Goal: Task Accomplishment & Management: Manage account settings

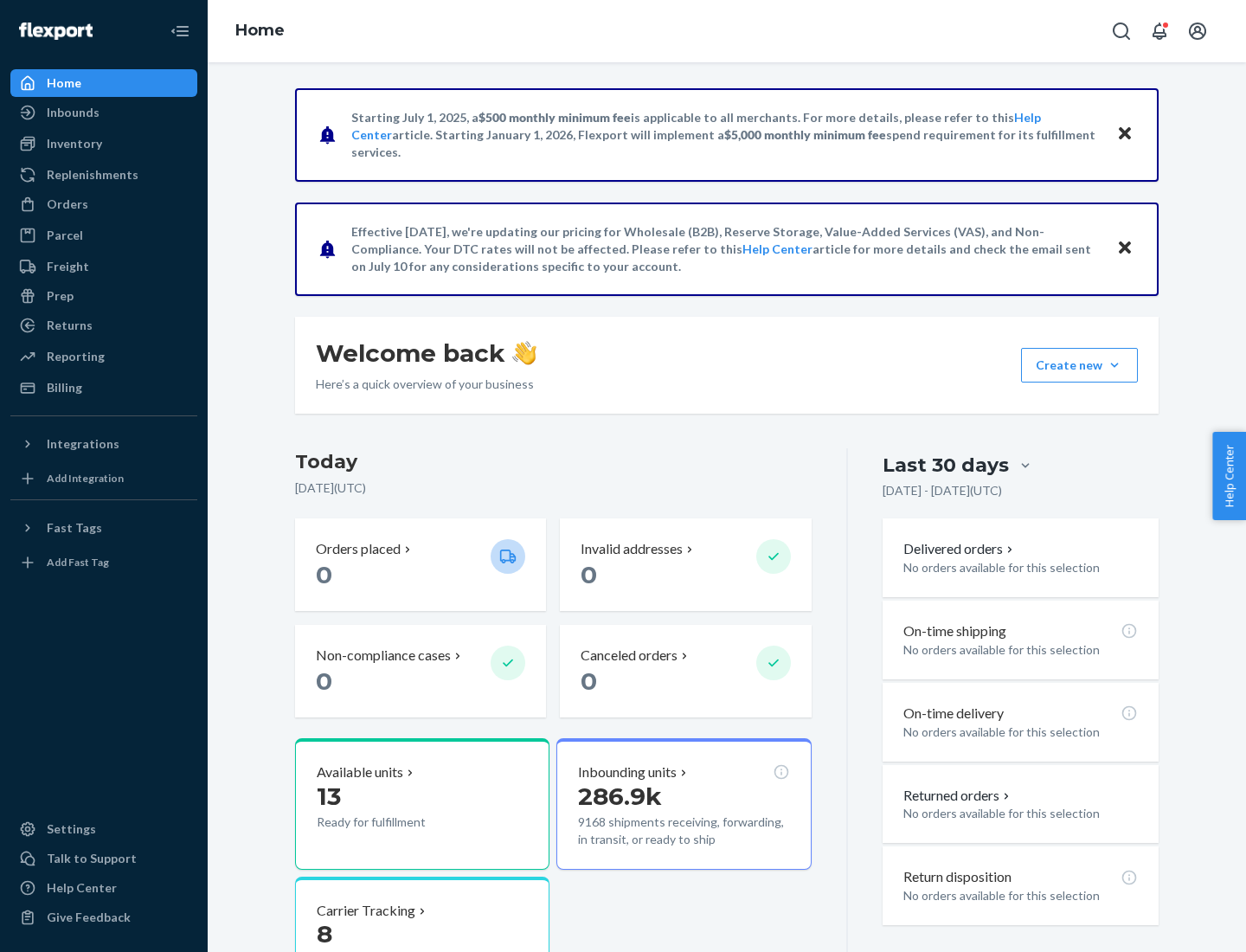
click at [1115, 365] on button "Create new Create new inbound Create new order Create new product" at bounding box center [1079, 364] width 117 height 35
click at [104, 112] on div "Inbounds" at bounding box center [104, 112] width 184 height 24
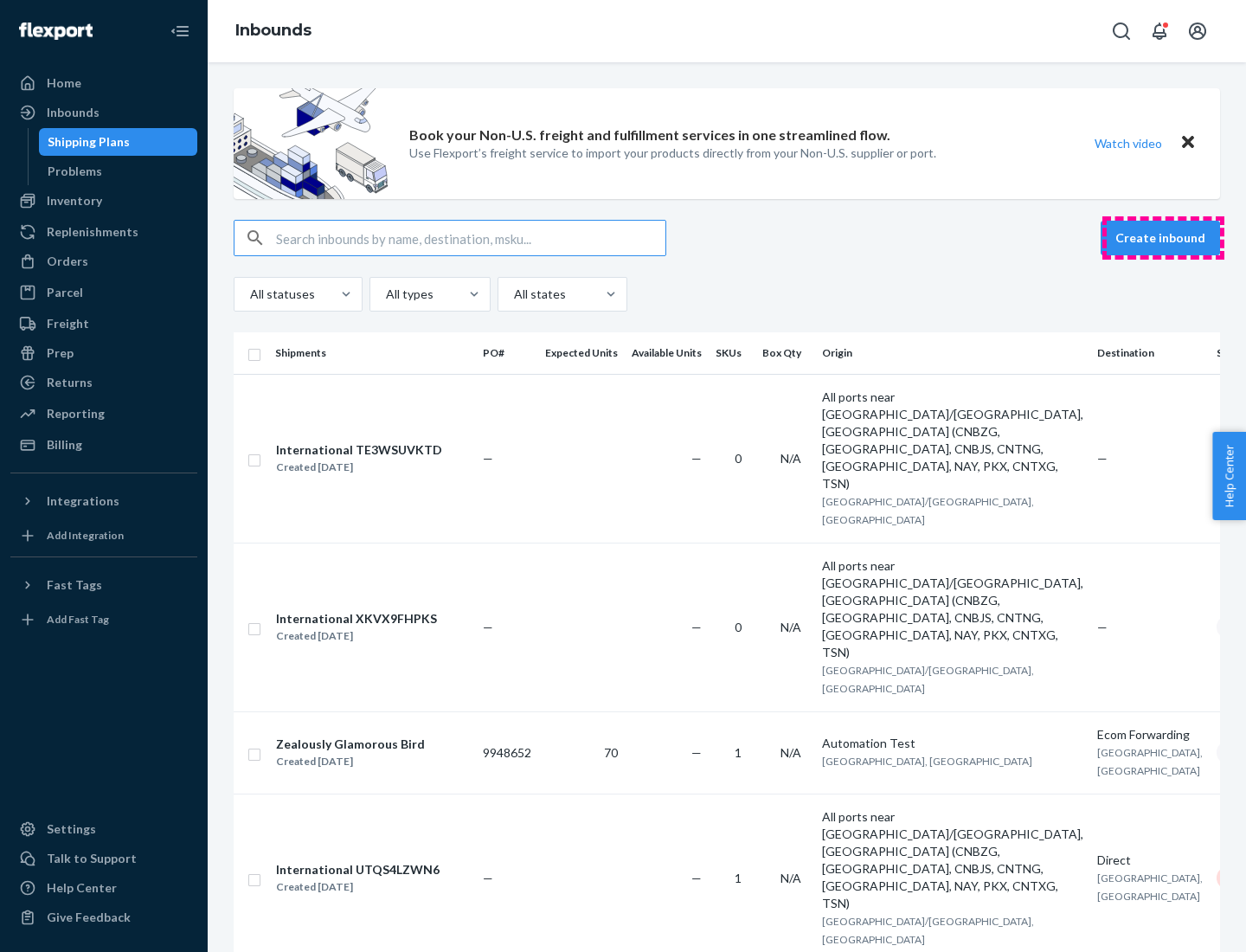
click at [1163, 238] on button "Create inbound" at bounding box center [1160, 238] width 119 height 35
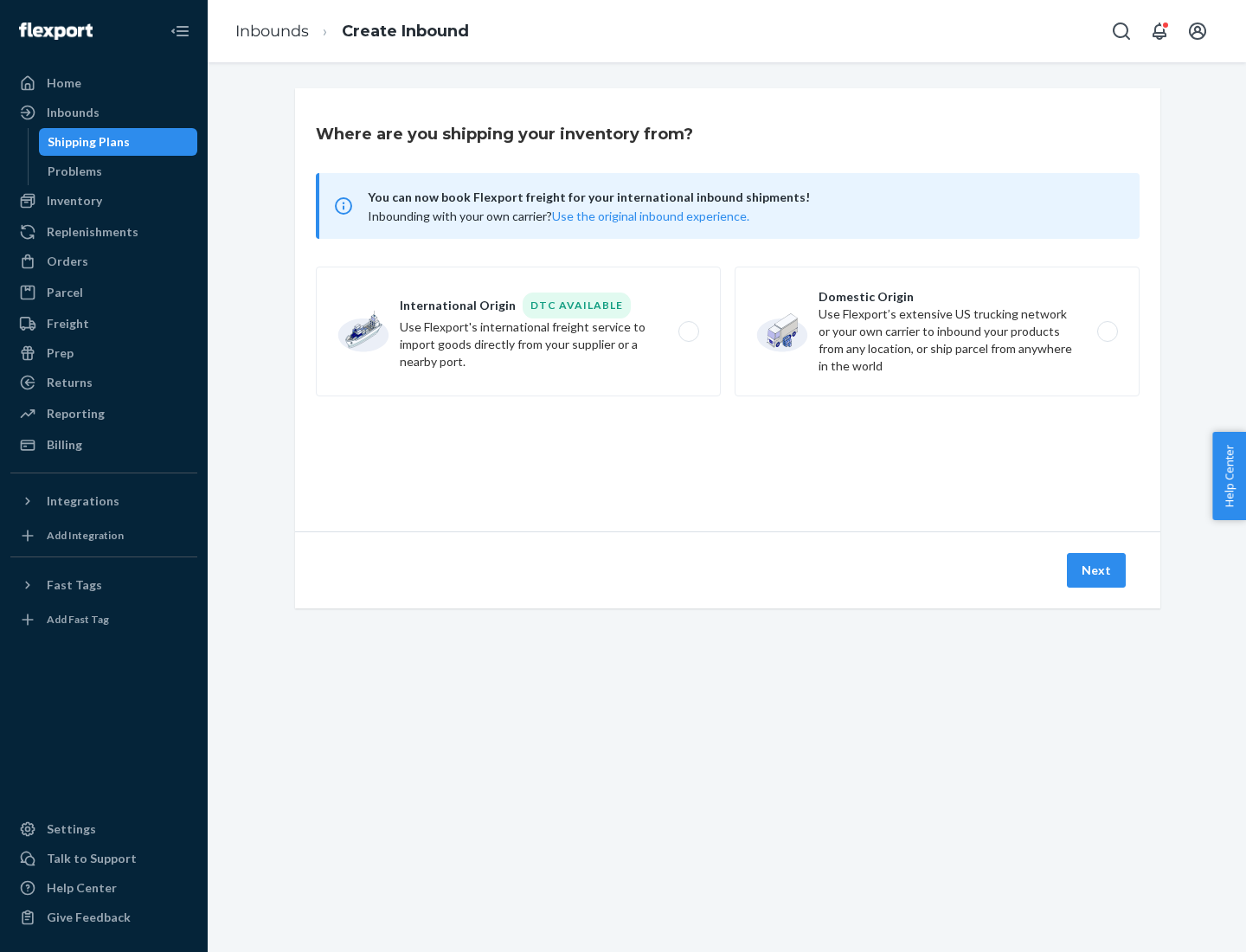
click at [937, 332] on label "Domestic Origin Use Flexport’s extensive US trucking network or your own carrie…" at bounding box center [937, 331] width 405 height 130
click at [1106, 332] on input "Domestic Origin Use Flexport’s extensive US trucking network or your own carrie…" at bounding box center [1112, 332] width 11 height 11
radio input "true"
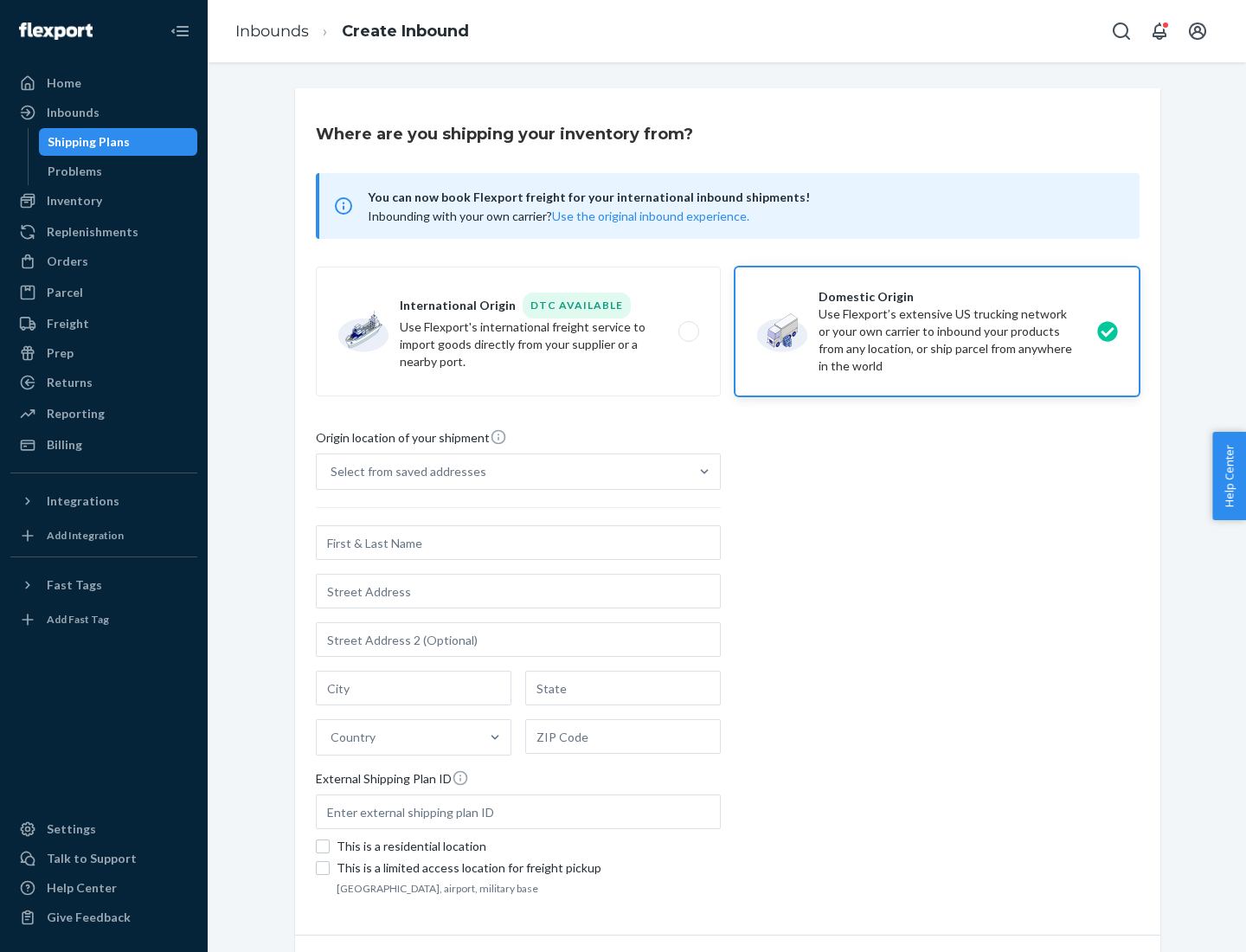
click at [404, 471] on div "Select from saved addresses" at bounding box center [408, 471] width 156 height 17
click at [333, 471] on input "Select from saved addresses" at bounding box center [332, 471] width 2 height 17
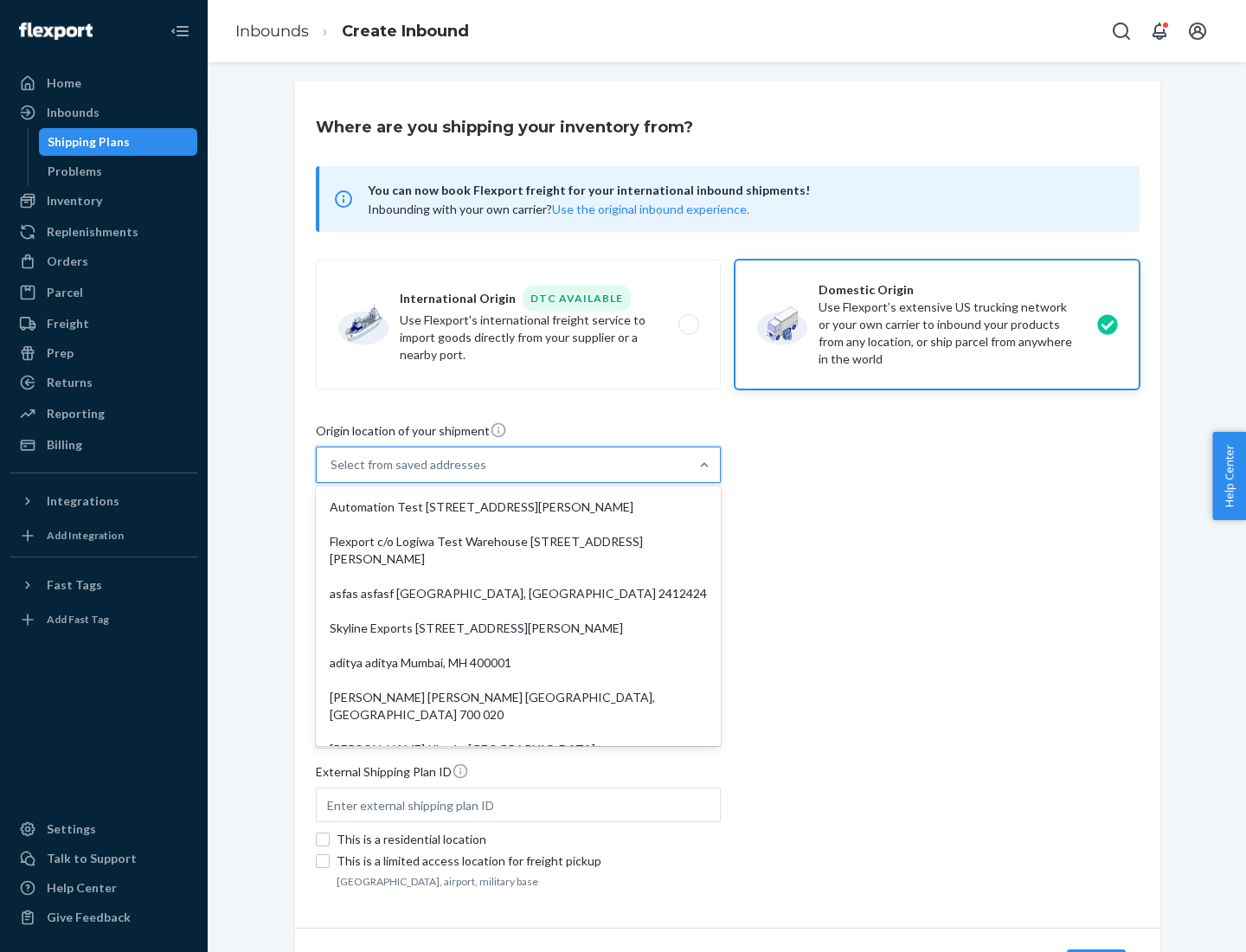
click at [518, 507] on div "Automation Test [STREET_ADDRESS][PERSON_NAME]" at bounding box center [518, 507] width 398 height 35
click at [333, 473] on input "option Automation Test [STREET_ADDRESS][PERSON_NAME]. 9 results available. Use …" at bounding box center [332, 465] width 2 height 17
type input "Automation Test"
type input "9th Floor"
type input "[GEOGRAPHIC_DATA]"
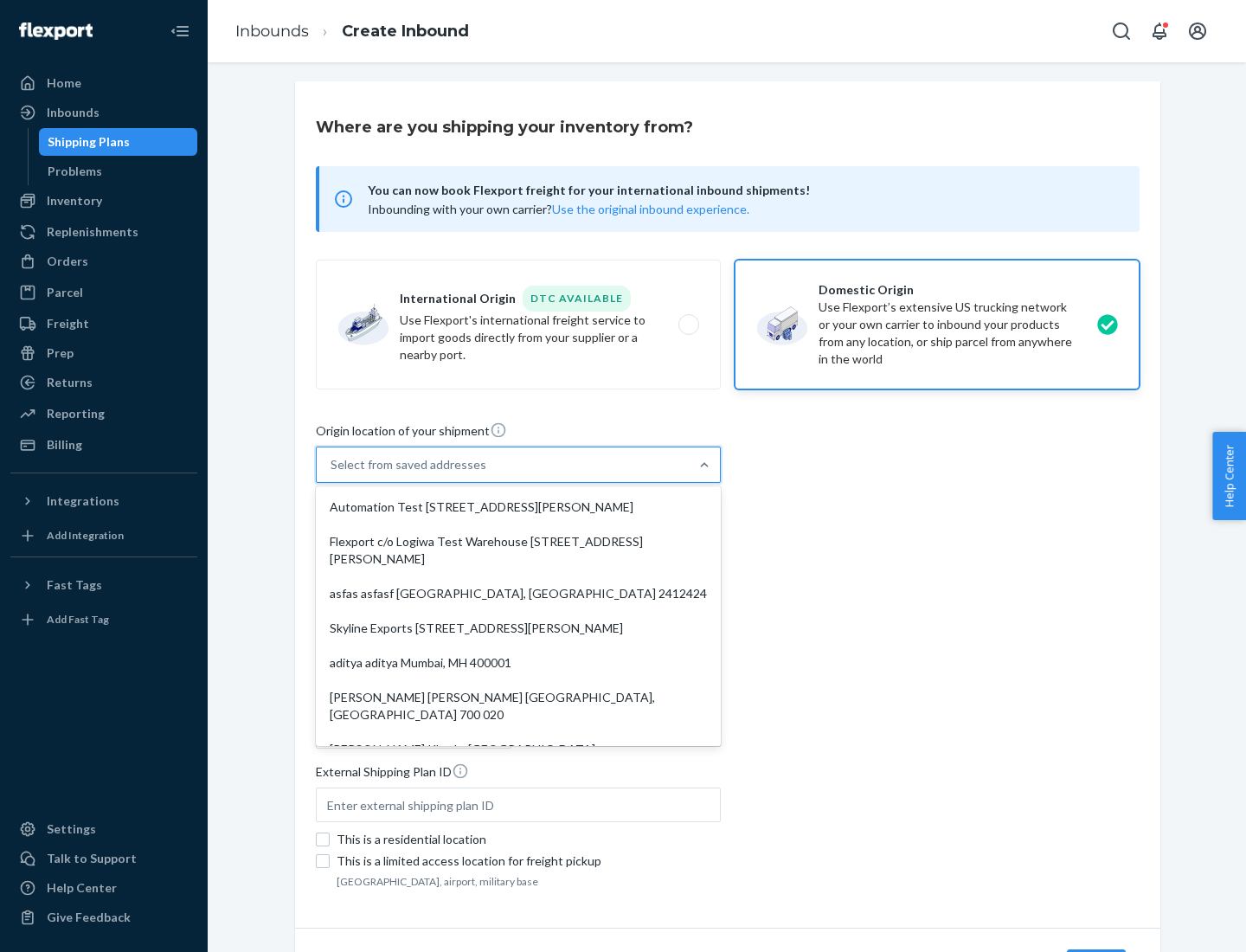
type input "CA"
type input "94104"
type input "[STREET_ADDRESS][PERSON_NAME]"
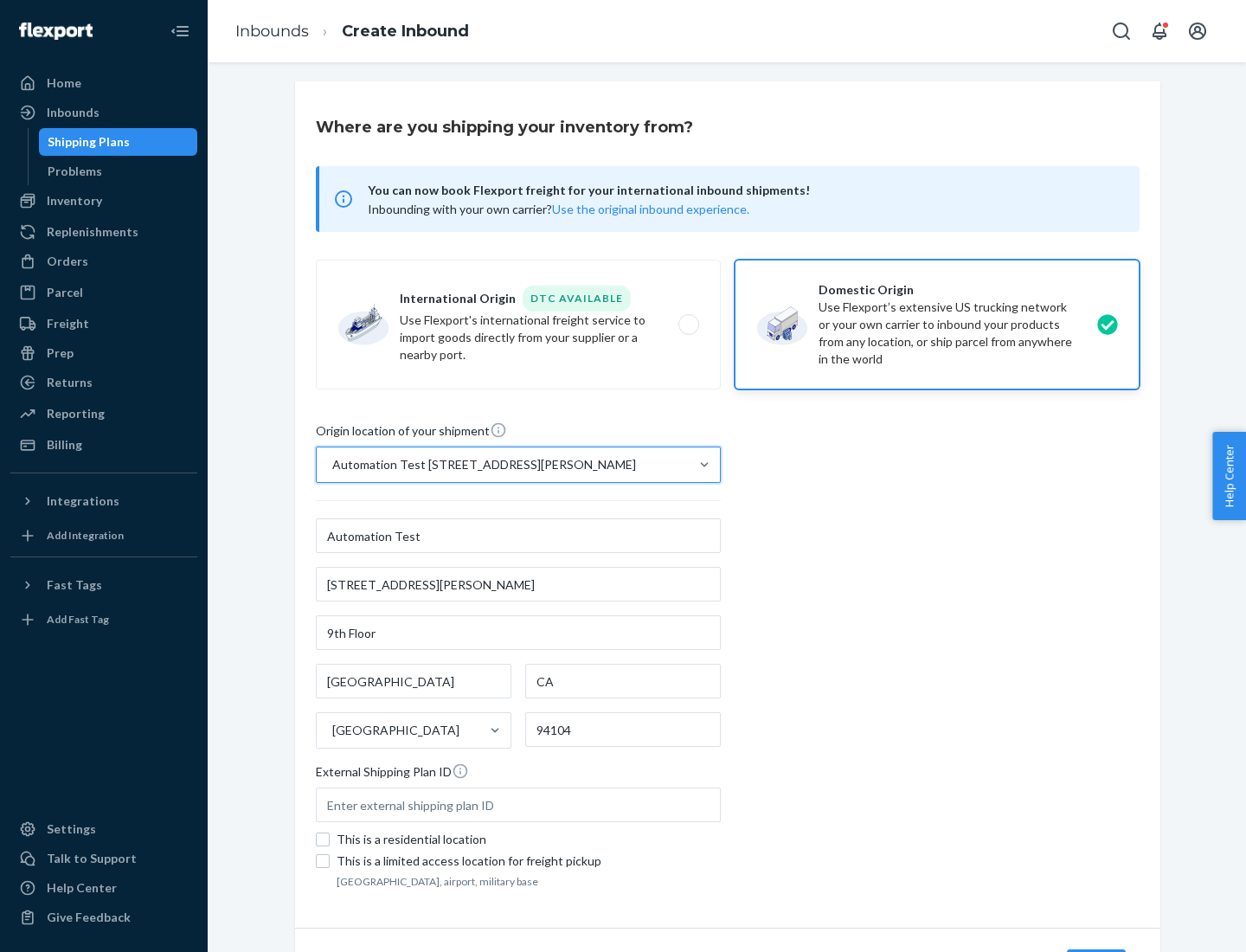
scroll to position [101, 0]
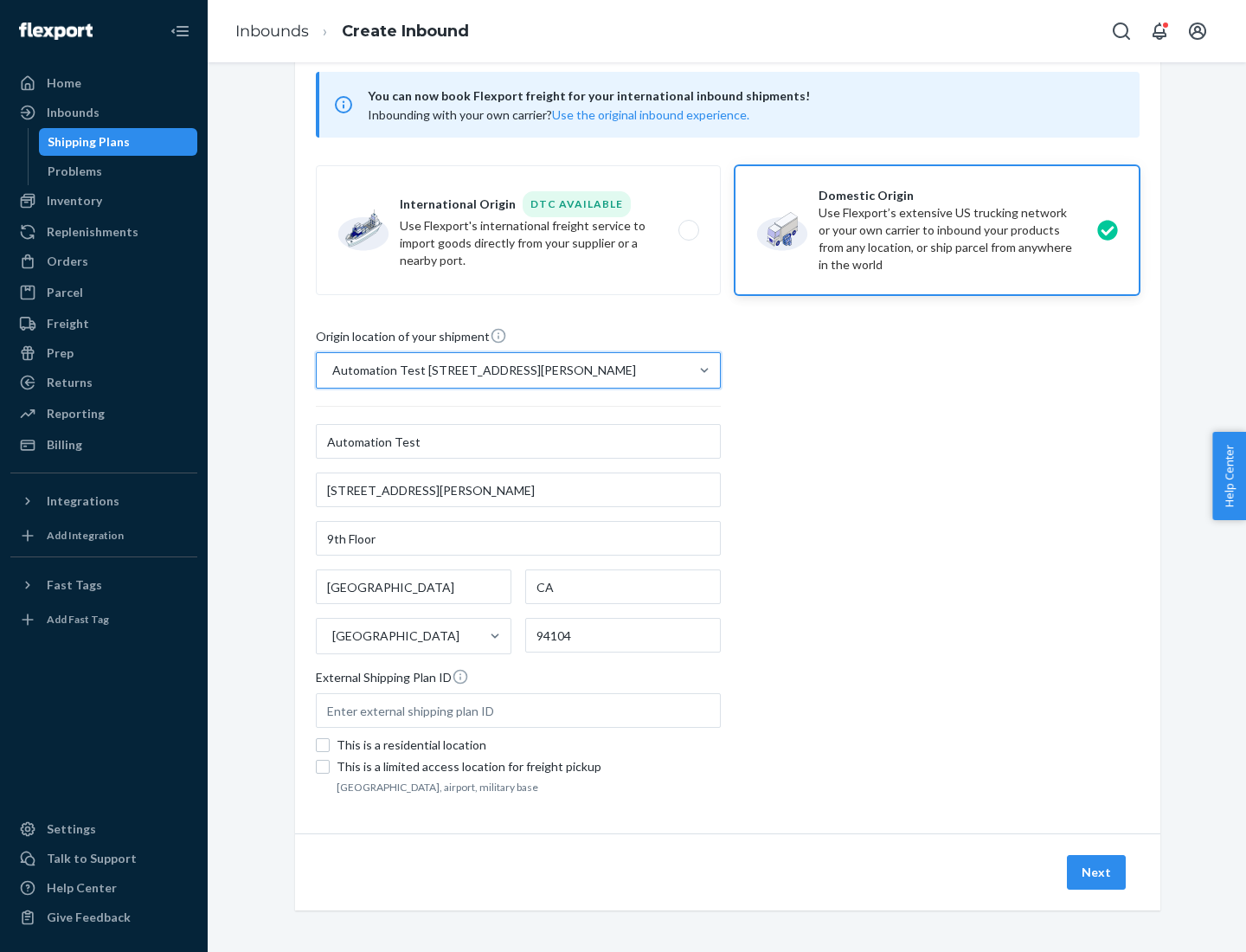
click at [1097, 872] on button "Next" at bounding box center [1096, 872] width 59 height 35
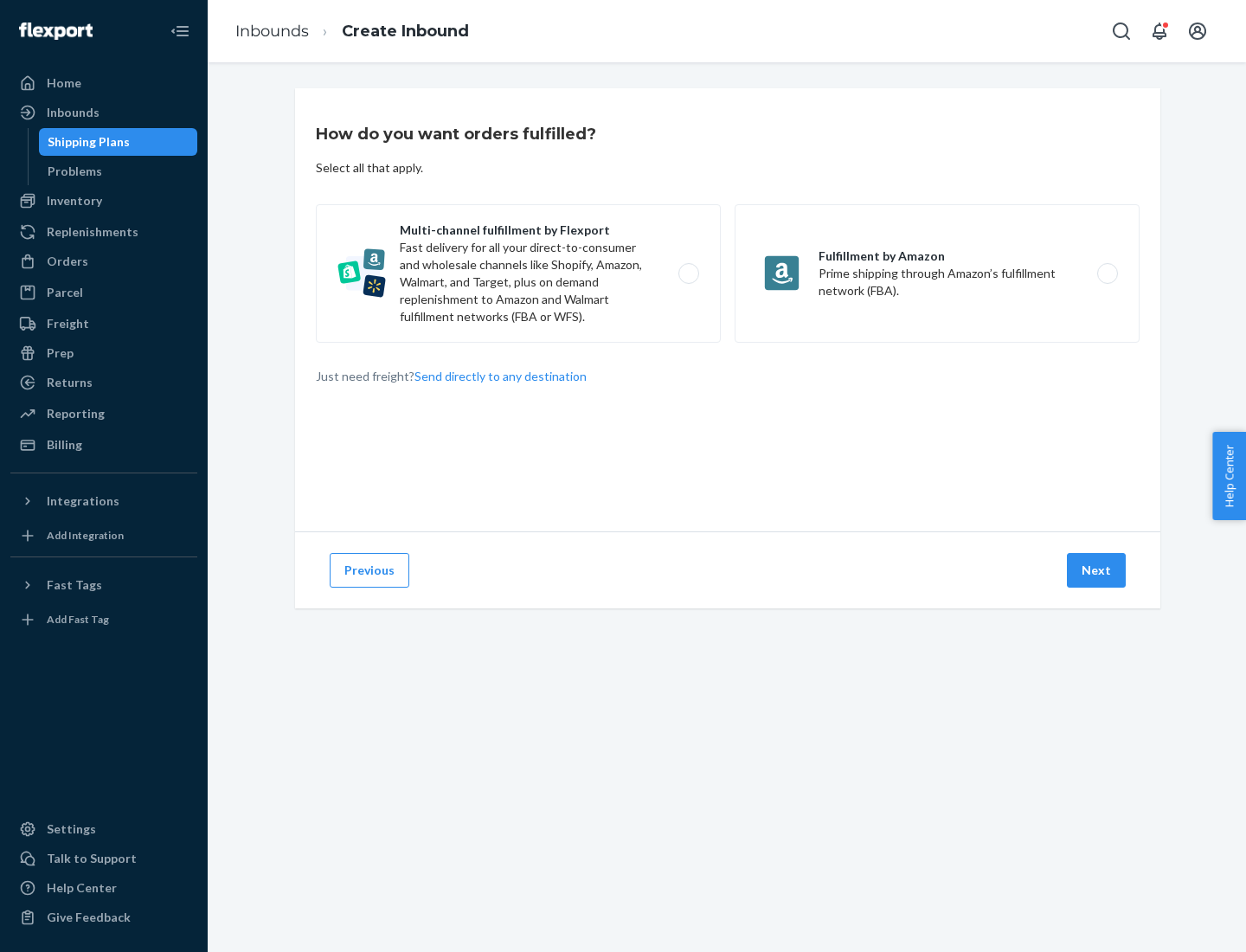
click at [518, 274] on label "Multi-channel fulfillment by Flexport Fast delivery for all your direct-to-cons…" at bounding box center [518, 274] width 405 height 139
click at [688, 274] on input "Multi-channel fulfillment by Flexport Fast delivery for all your direct-to-cons…" at bounding box center [693, 274] width 11 height 11
radio input "true"
click at [1097, 571] on button "Next" at bounding box center [1096, 570] width 59 height 35
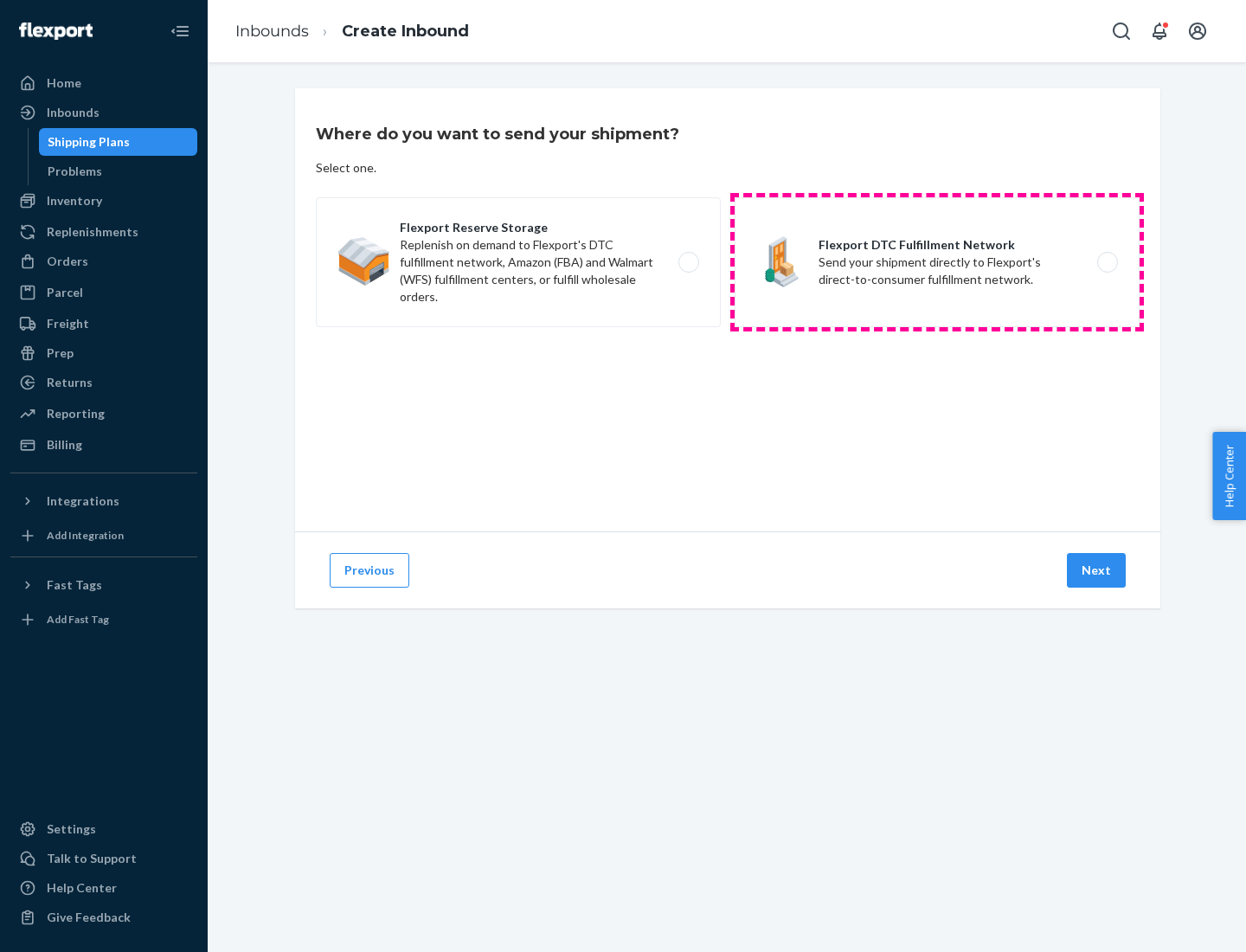
click at [937, 262] on label "Flexport DTC Fulfillment Network Send your shipment directly to Flexport's dire…" at bounding box center [937, 262] width 405 height 130
click at [1106, 262] on input "Flexport DTC Fulfillment Network Send your shipment directly to Flexport's dire…" at bounding box center [1112, 262] width 11 height 11
radio input "true"
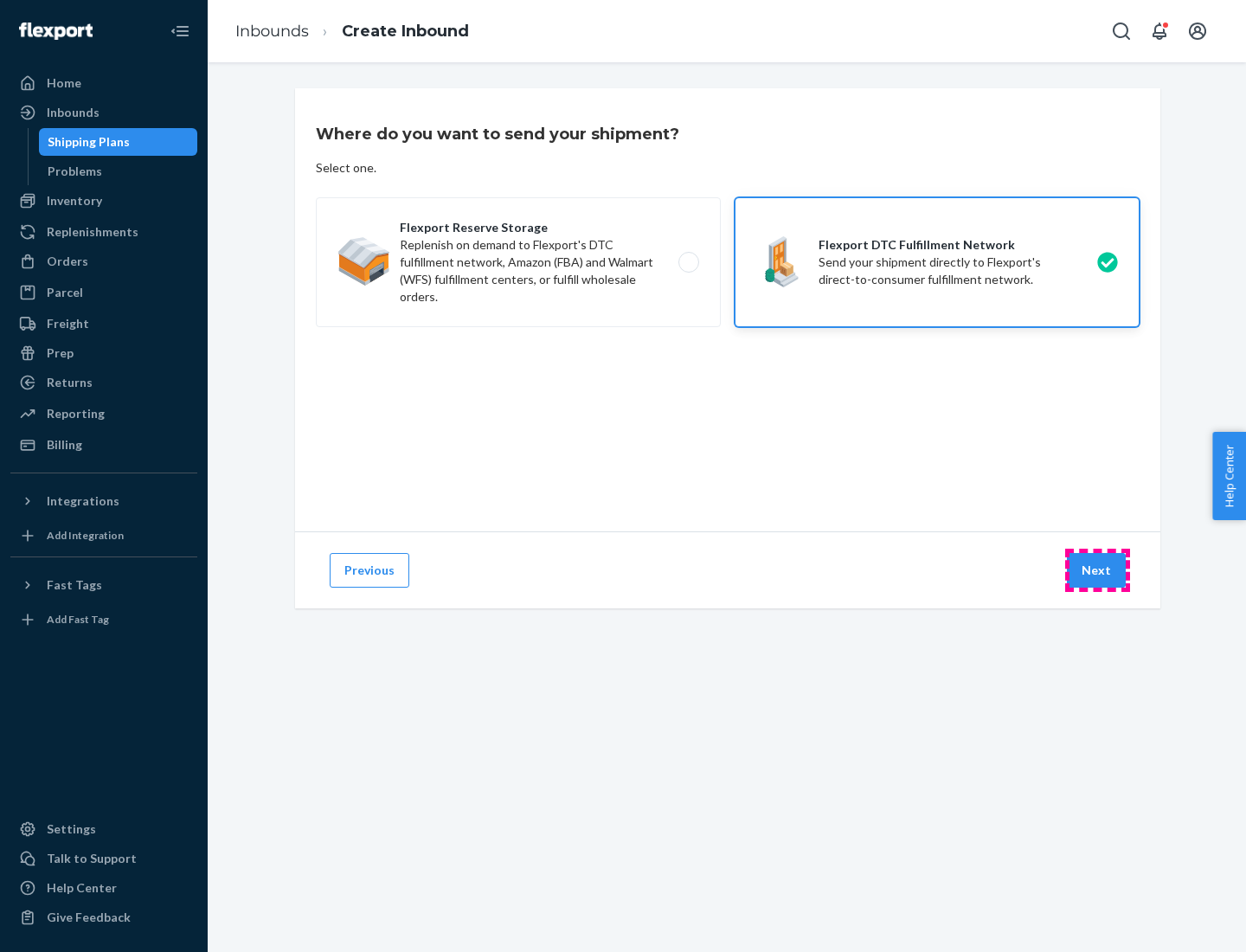
click at [1097, 571] on button "Next" at bounding box center [1096, 570] width 59 height 35
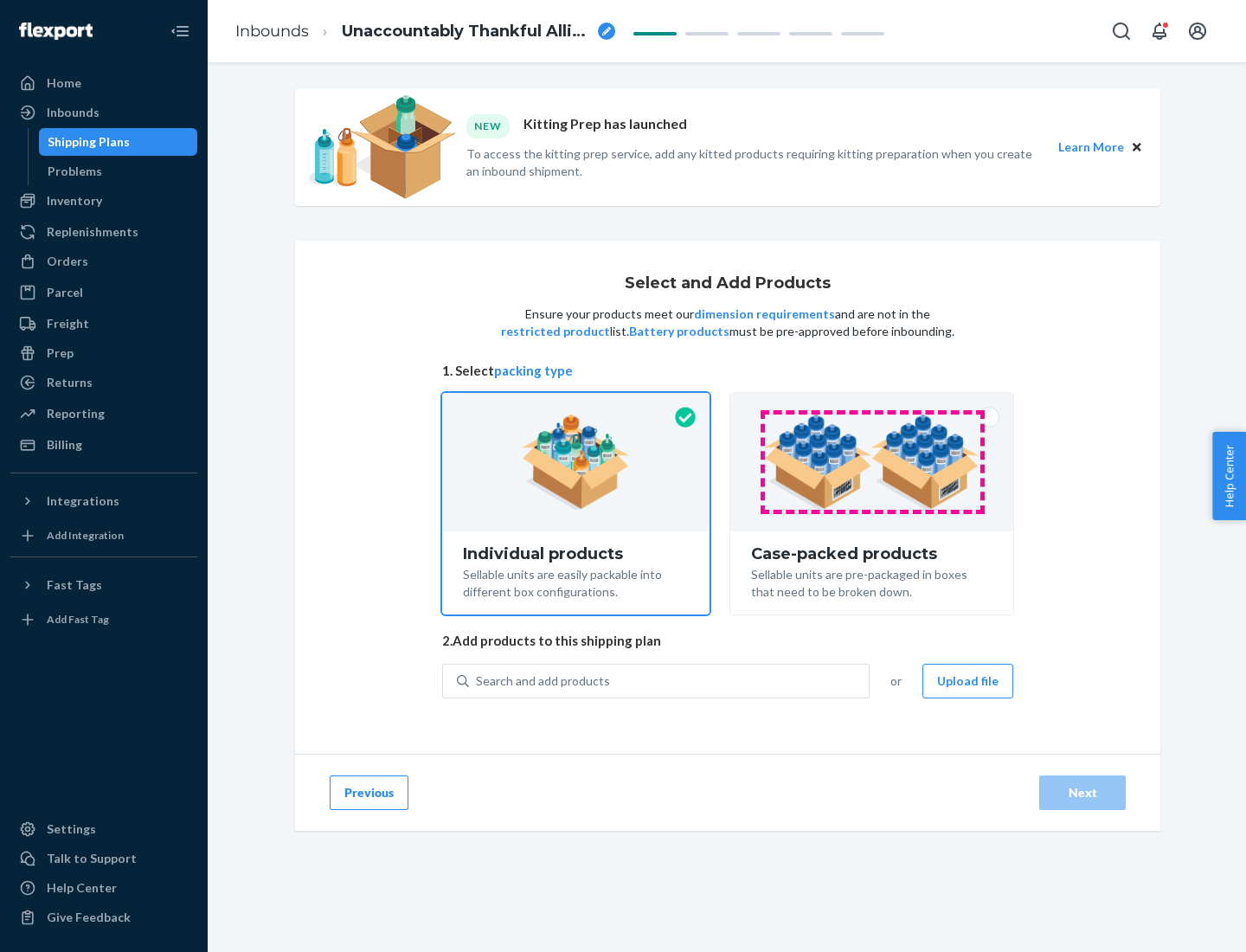
click at [872, 462] on img at bounding box center [872, 462] width 215 height 96
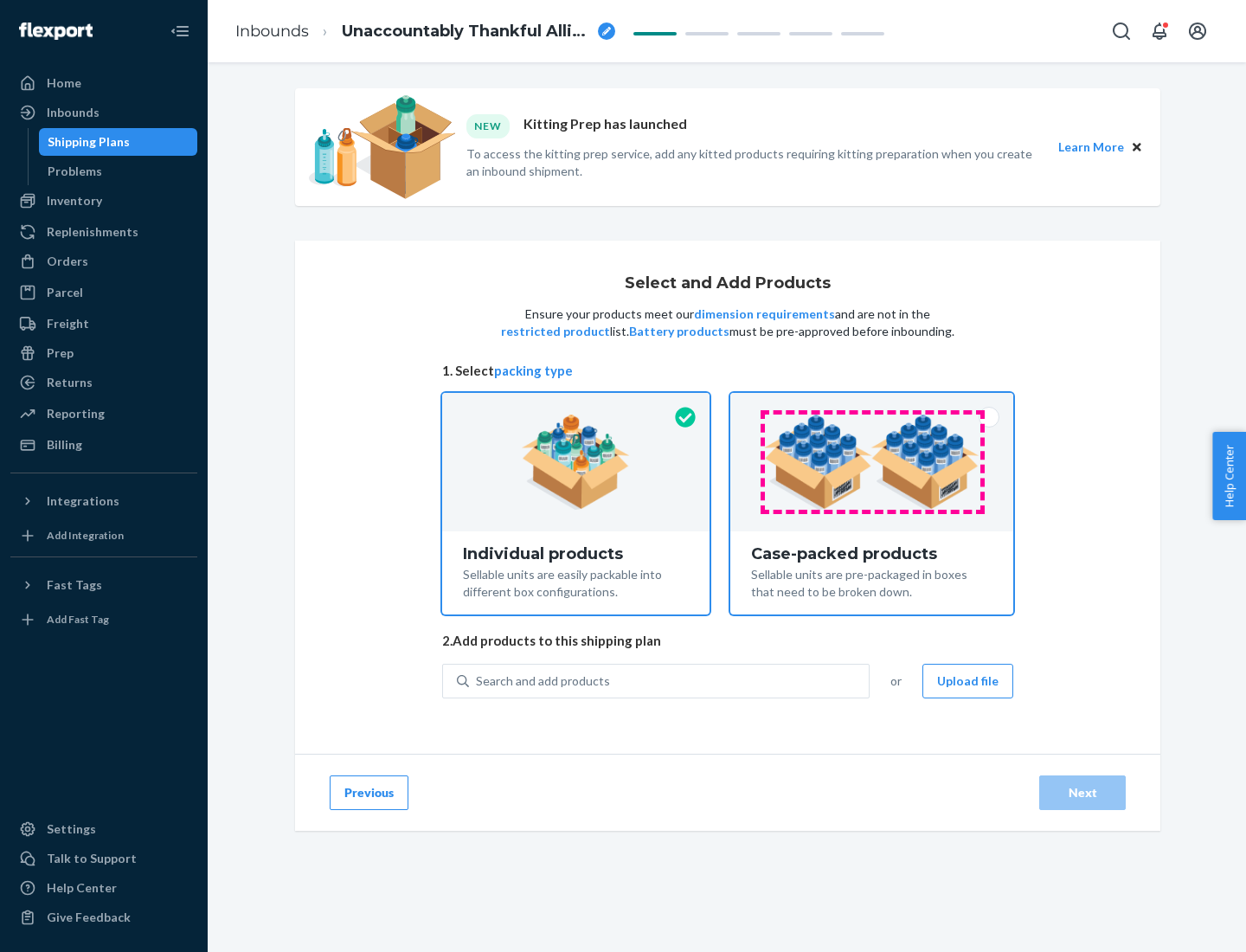
click at [872, 404] on input "Case-packed products Sellable units are pre-packaged in boxes that need to be b…" at bounding box center [872, 398] width 11 height 11
radio input "true"
radio input "false"
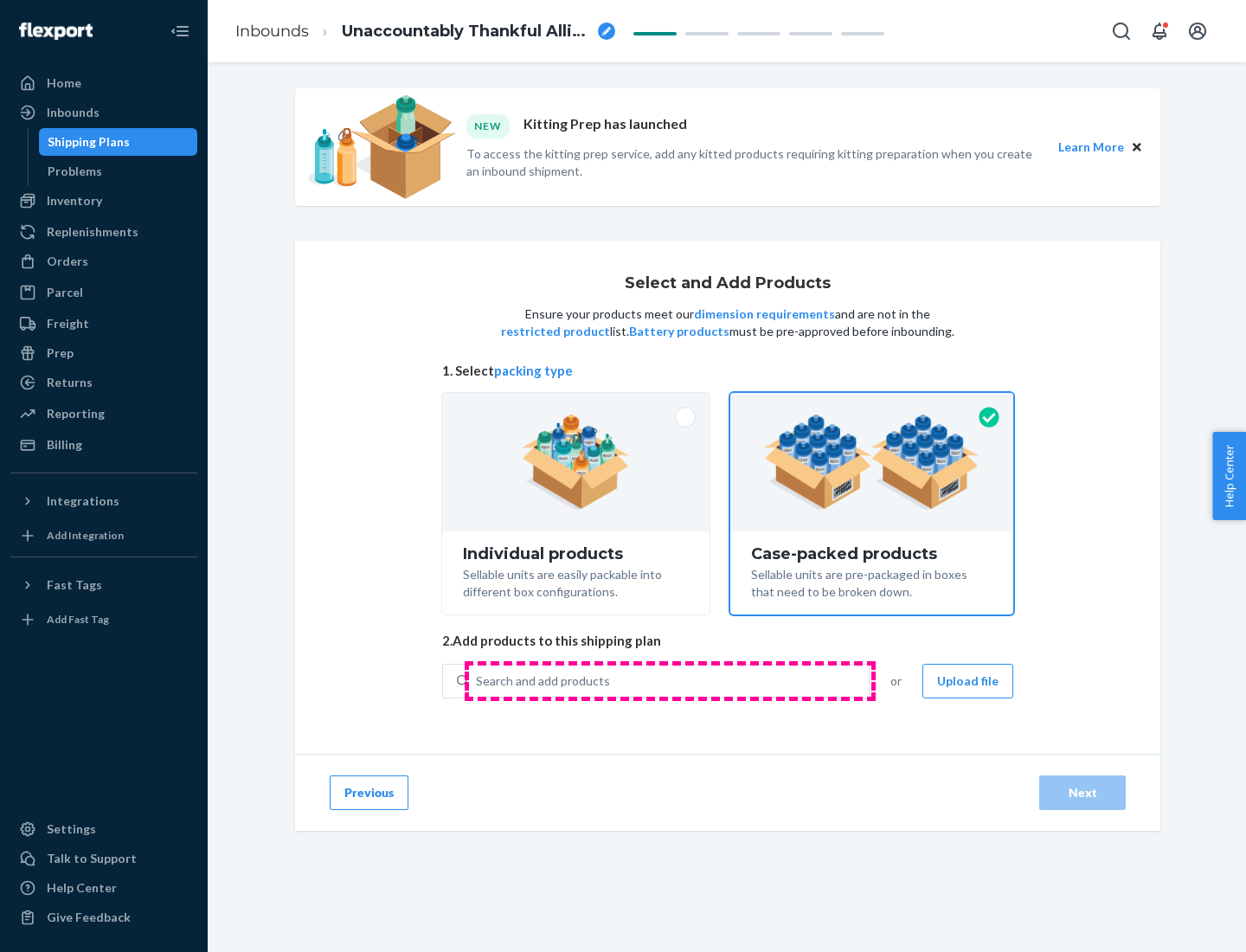
click at [670, 680] on div "Search and add products" at bounding box center [669, 680] width 400 height 31
click at [478, 680] on input "Search and add products" at bounding box center [477, 681] width 2 height 17
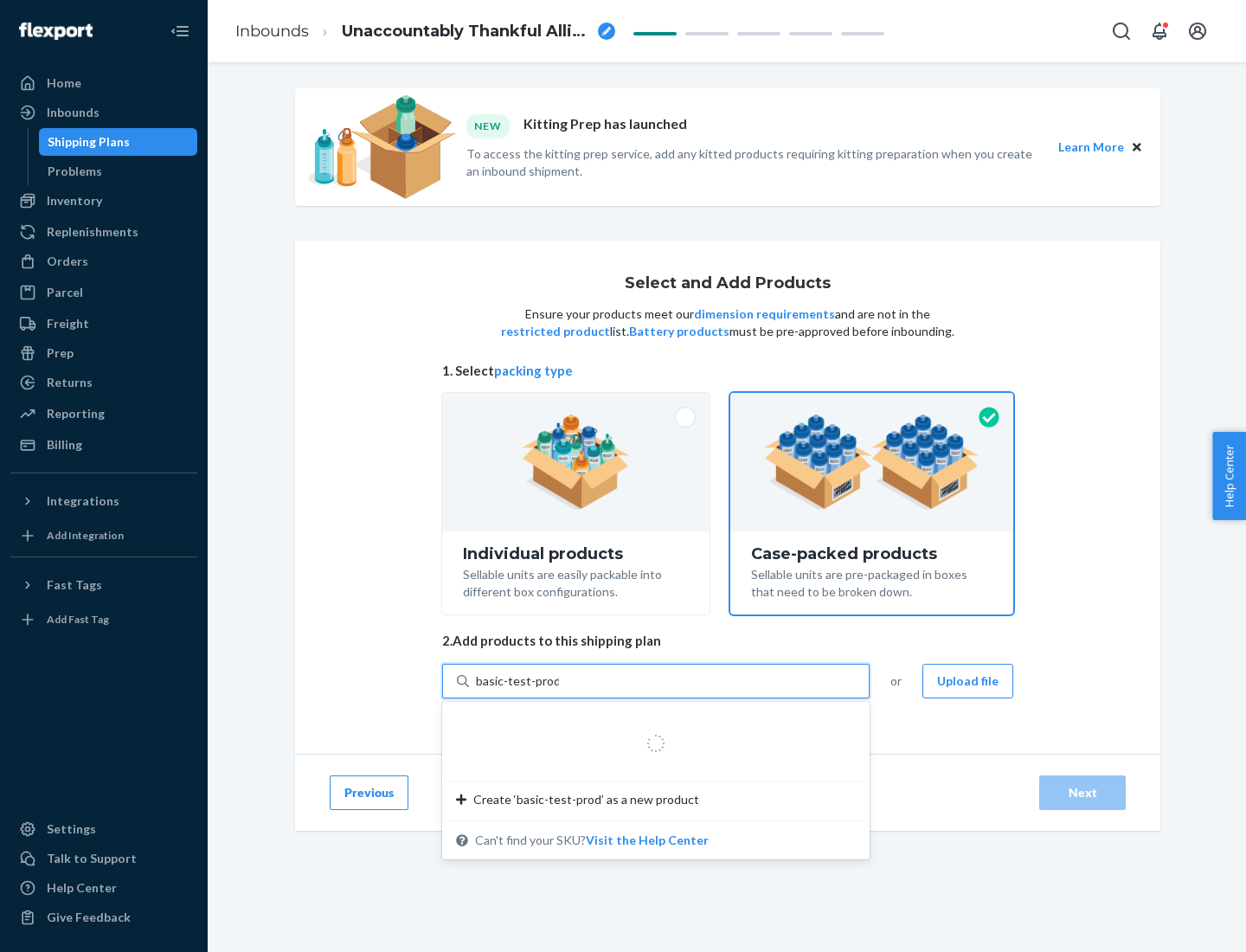
type input "basic-test-product-1"
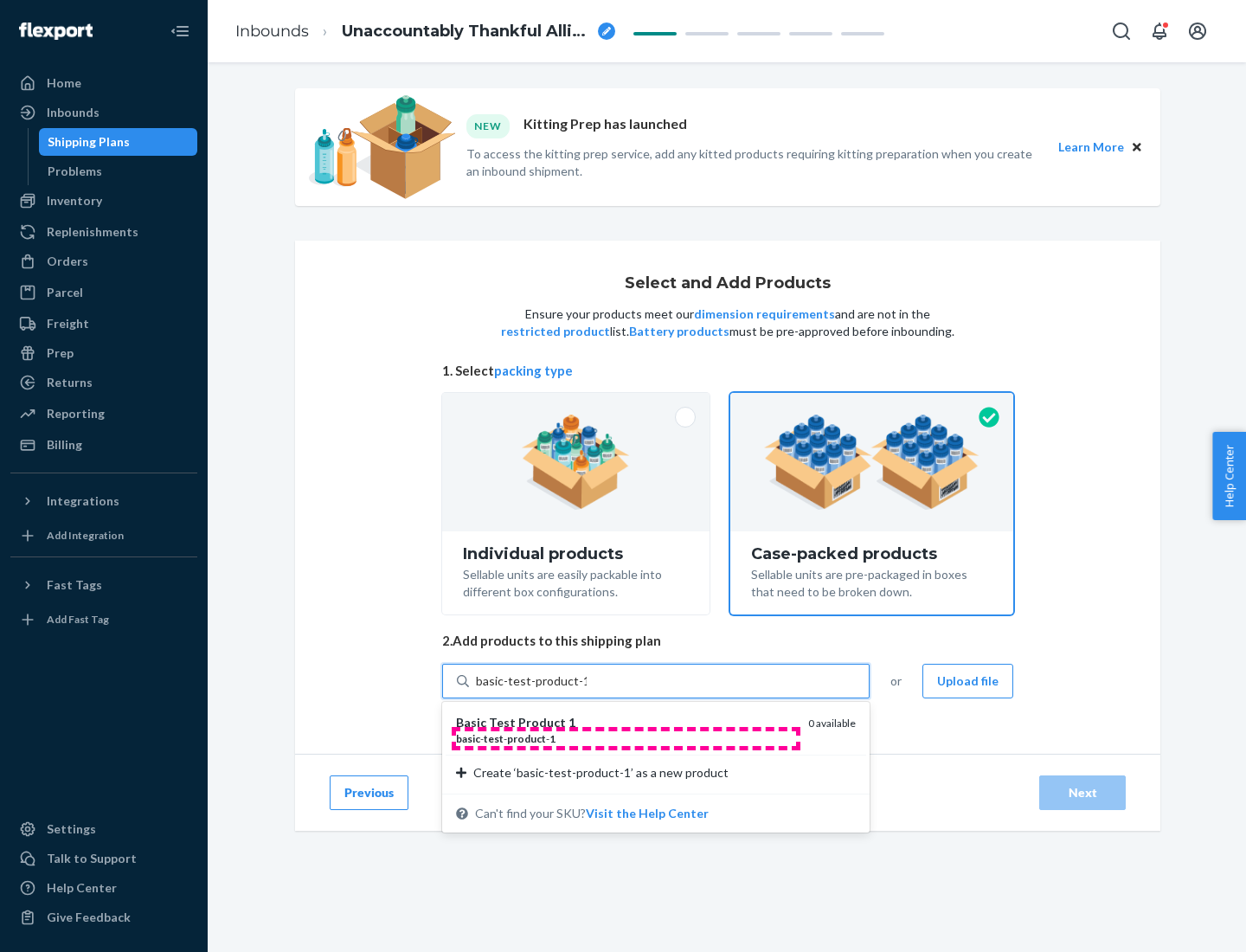
click at [626, 738] on div "basic - test - product - 1" at bounding box center [625, 738] width 338 height 15
click at [586, 690] on input "basic-test-product-1" at bounding box center [531, 681] width 111 height 17
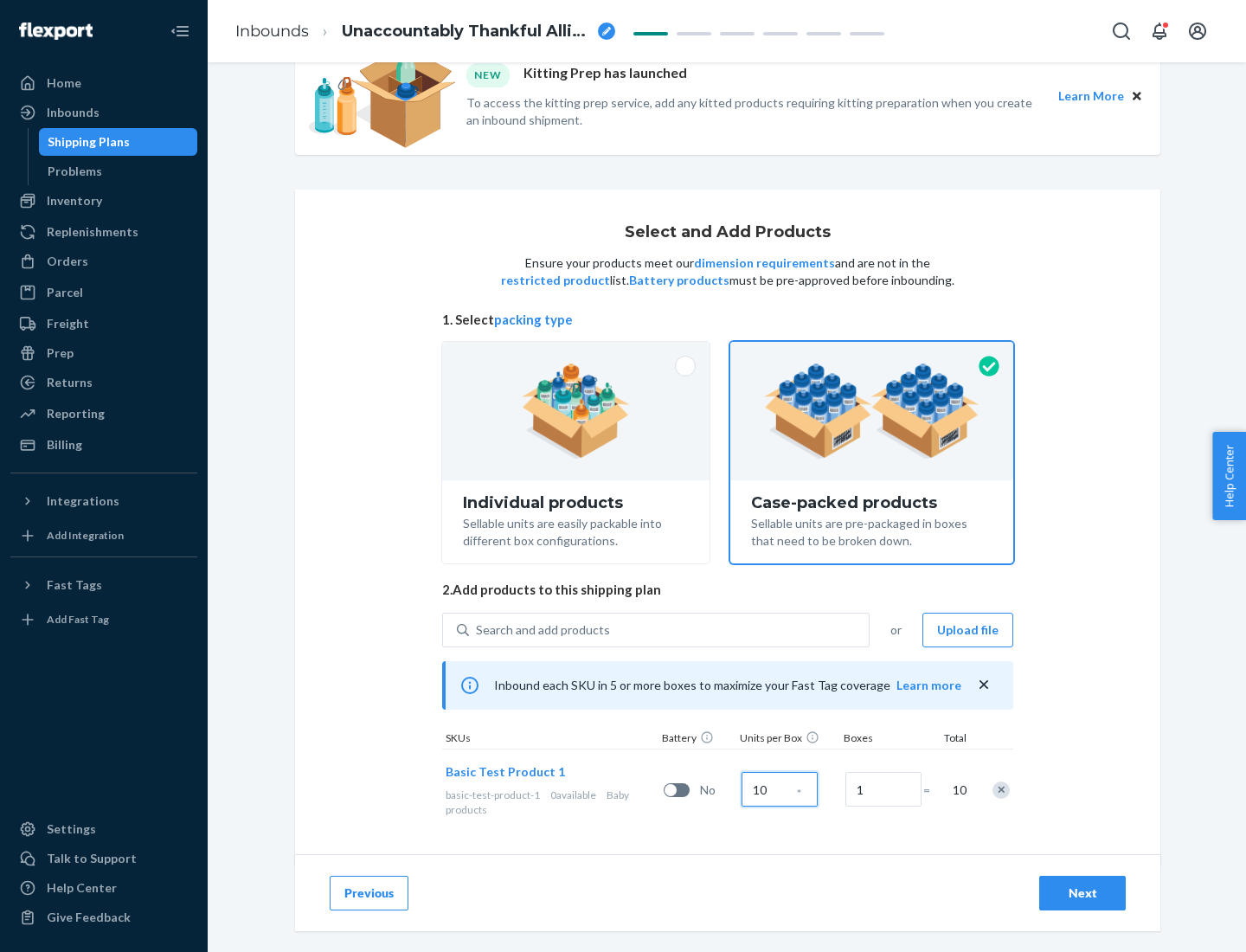
scroll to position [63, 0]
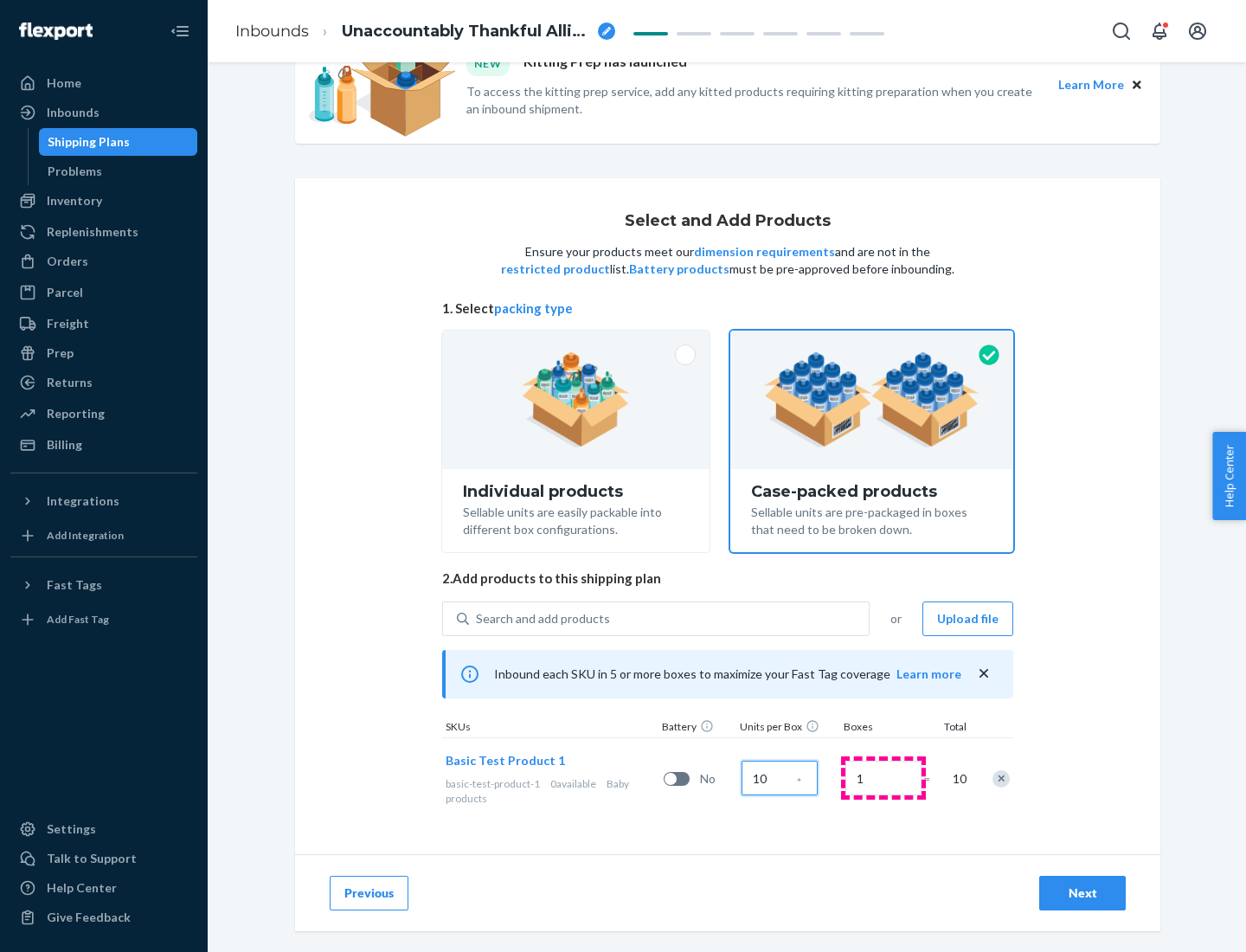
type input "10"
type input "7"
click at [1082, 893] on div "Next" at bounding box center [1082, 893] width 57 height 17
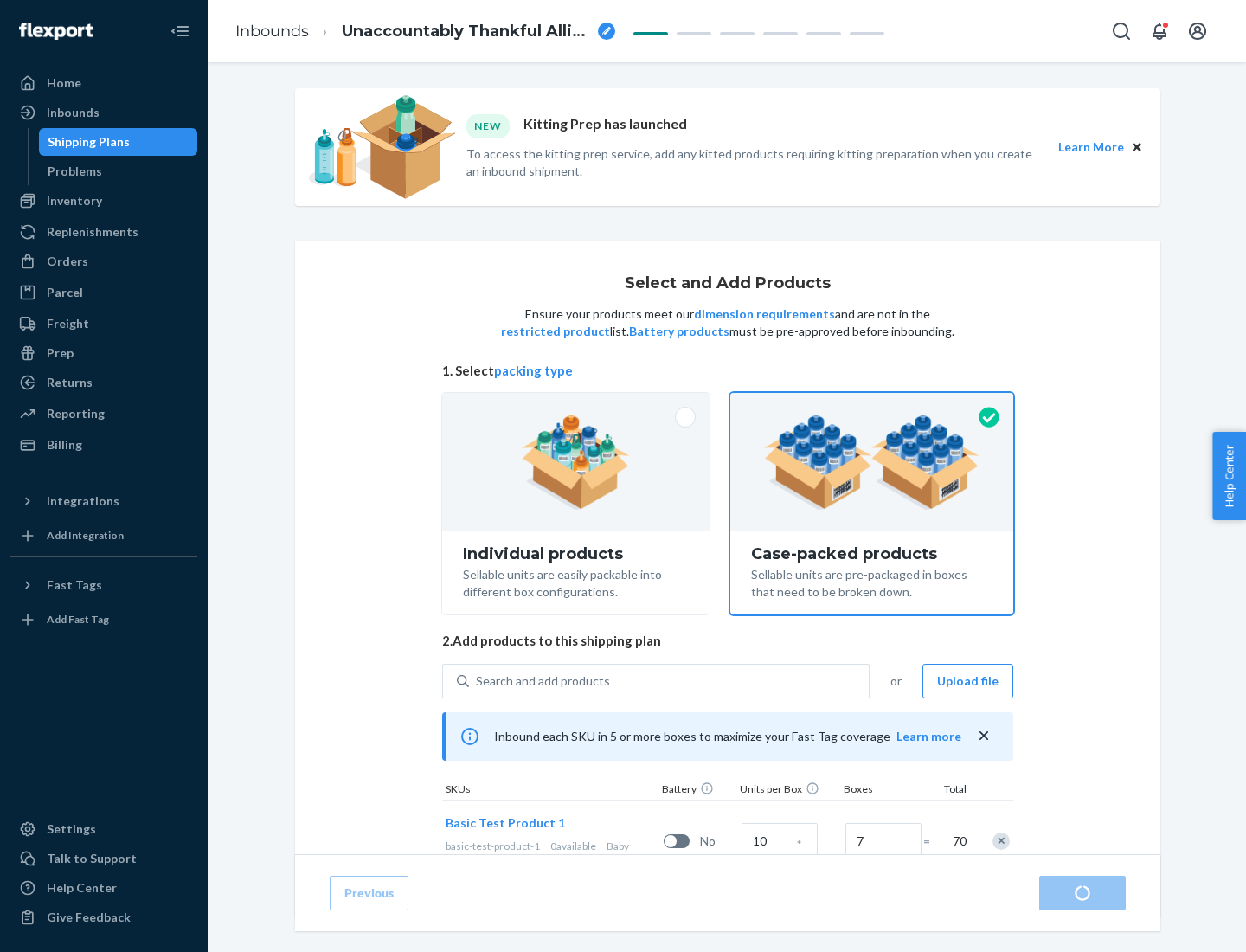
radio input "true"
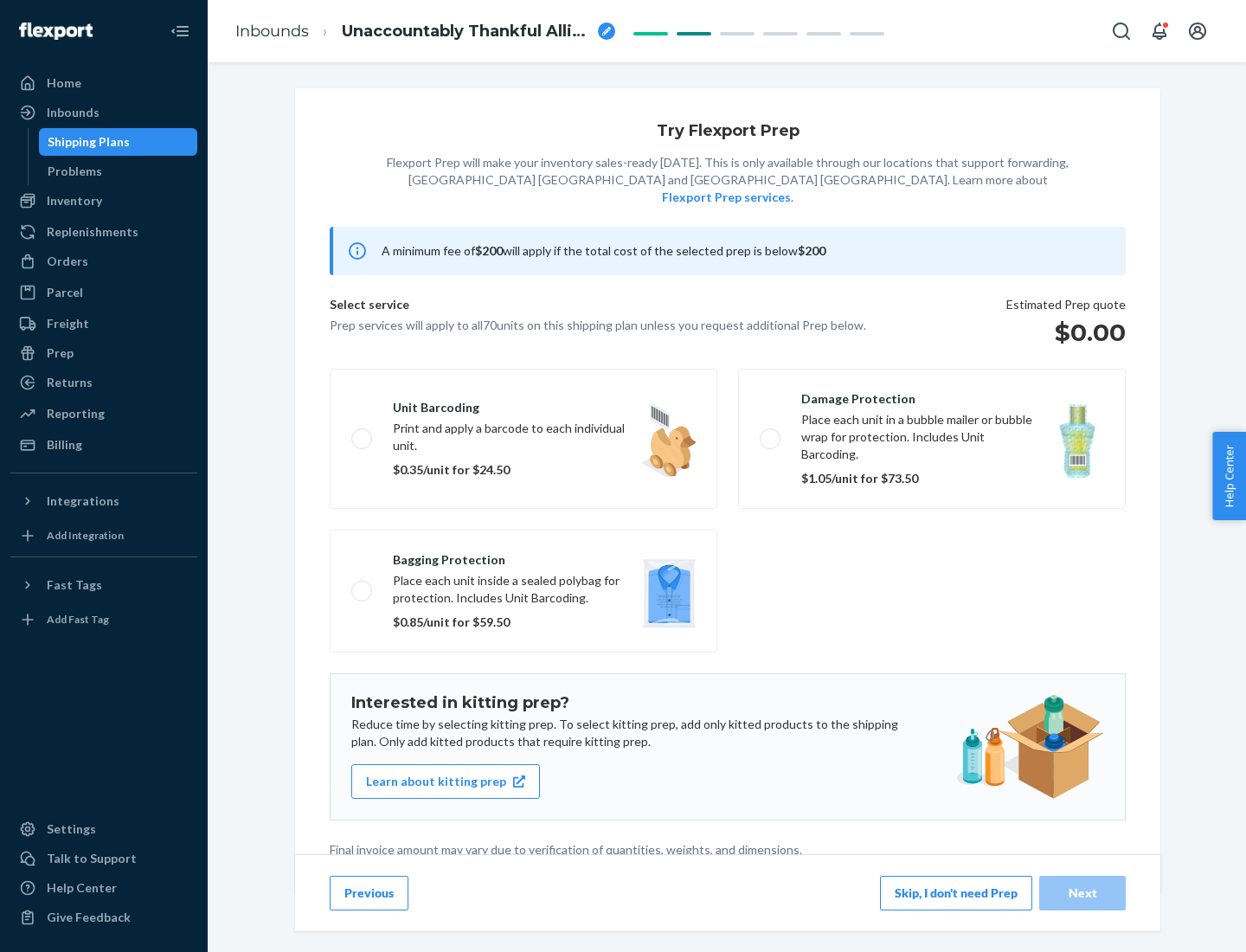
scroll to position [5, 0]
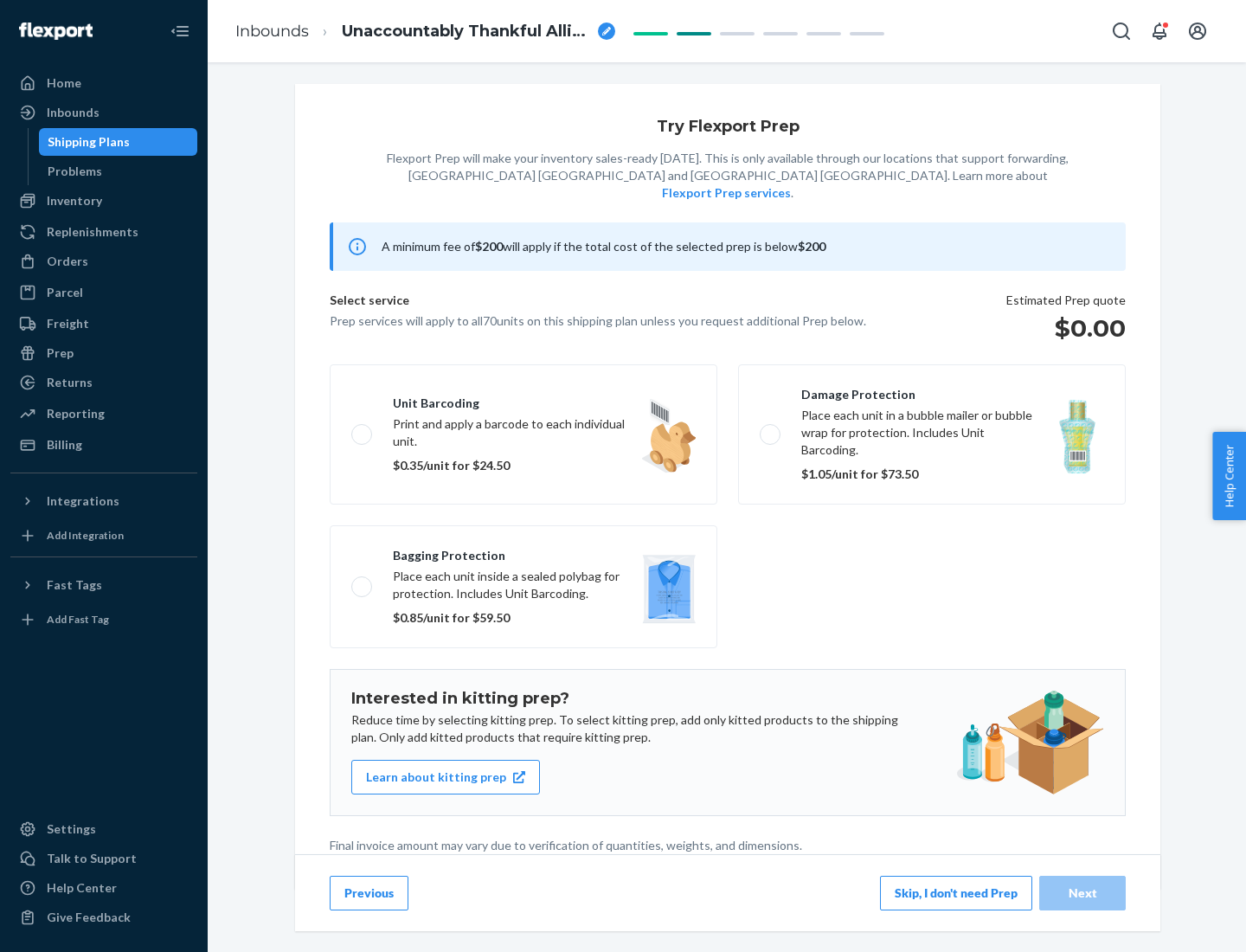
click at [524, 551] on label "Bagging protection Place each unit inside a sealed polybag for protection. Incl…" at bounding box center [524, 587] width 388 height 123
click at [363, 581] on input "Bagging protection Place each unit inside a sealed polybag for protection. Incl…" at bounding box center [357, 587] width 11 height 11
checkbox input "true"
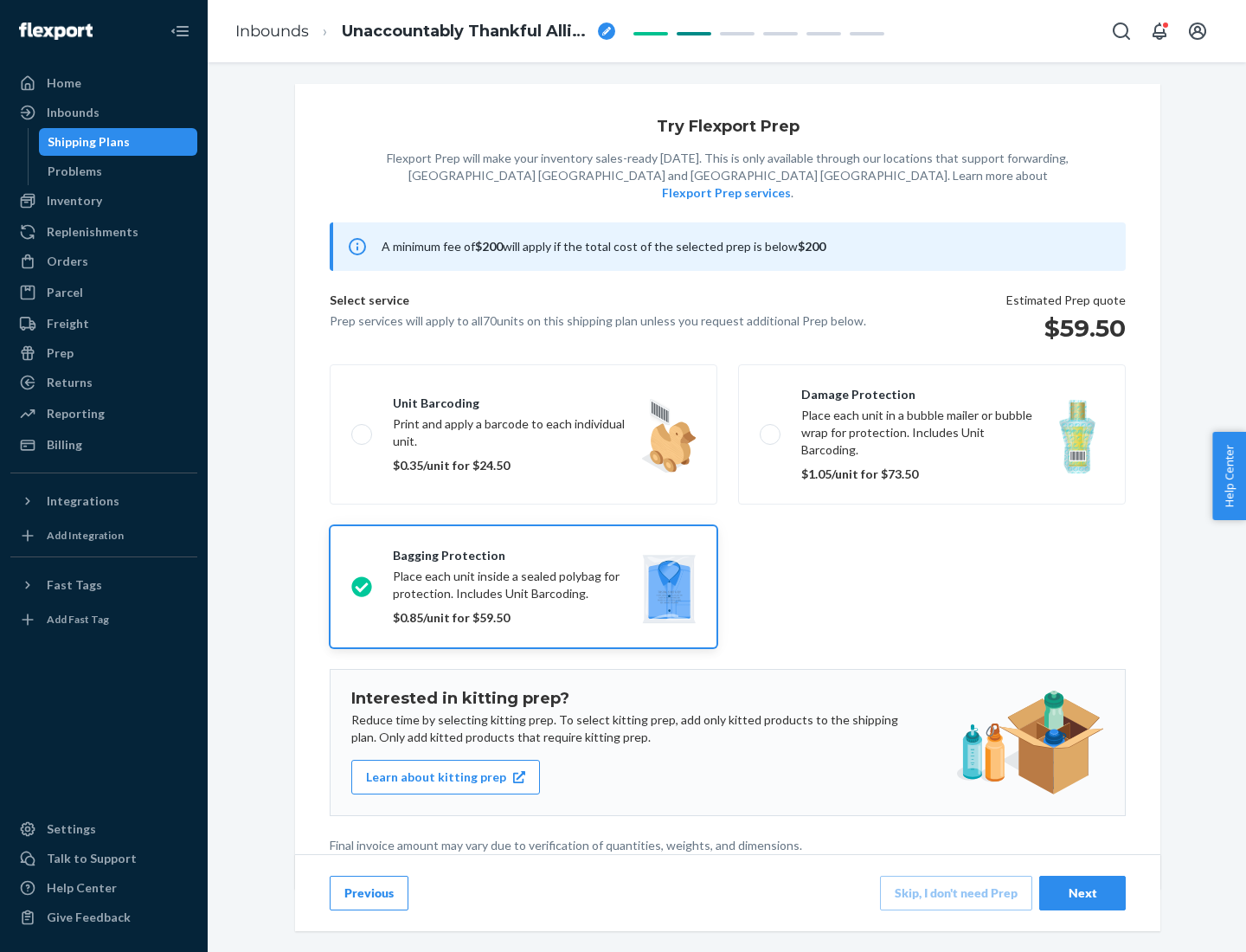
click at [1082, 892] on div "Next" at bounding box center [1082, 893] width 57 height 17
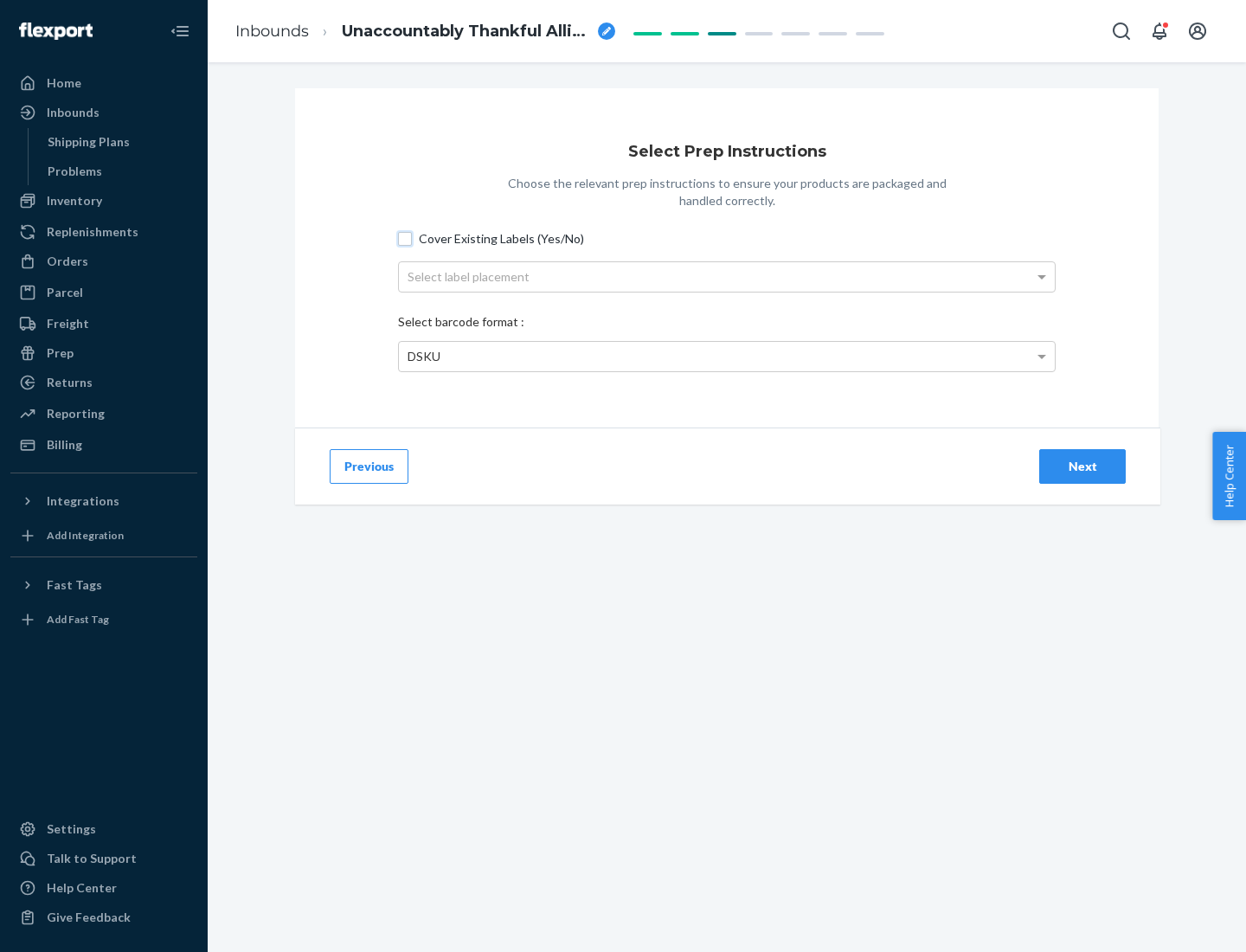
click at [405, 238] on input "Cover Existing Labels (Yes/No)" at bounding box center [405, 239] width 14 height 14
checkbox input "true"
click at [727, 276] on div "Select label placement" at bounding box center [727, 276] width 656 height 29
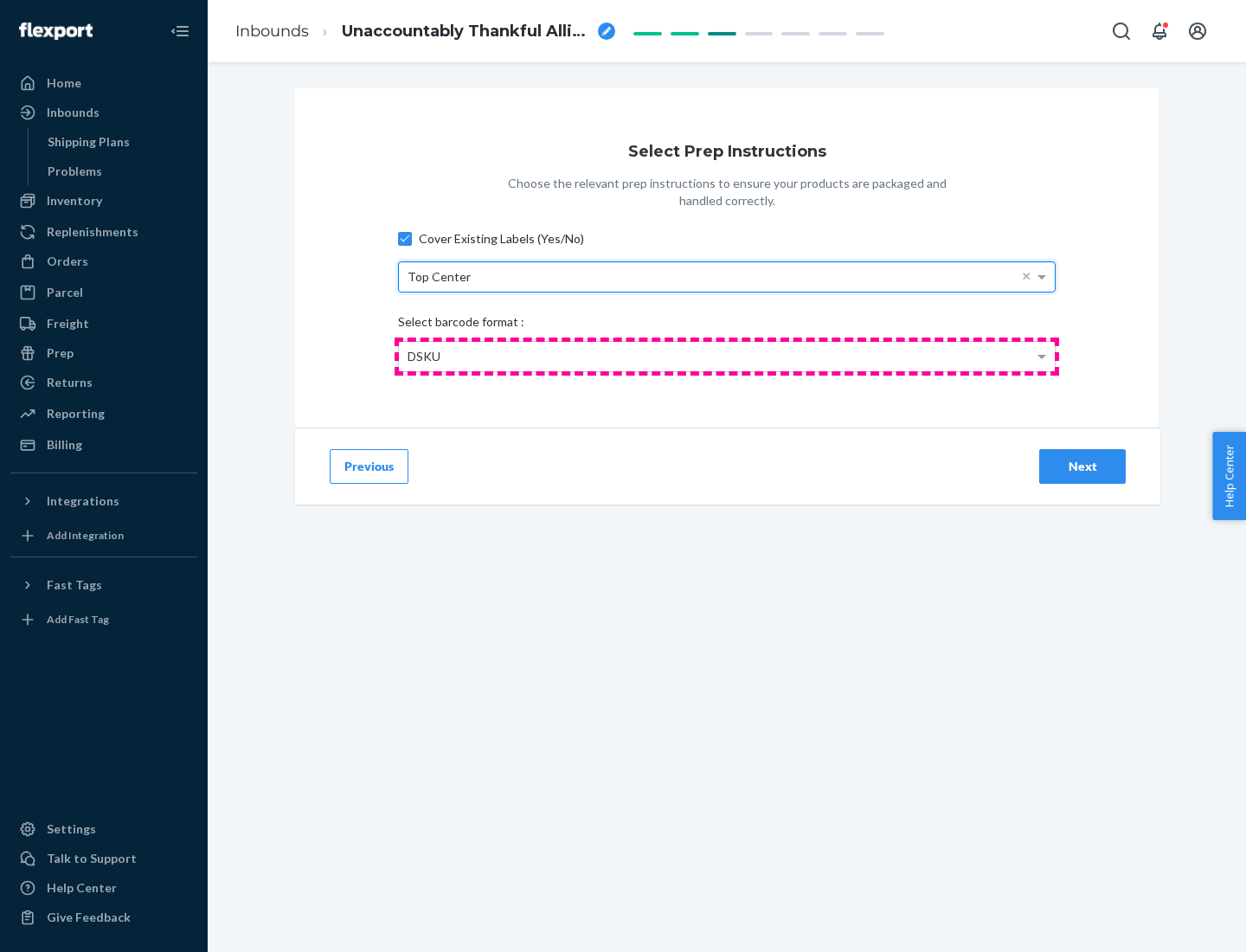
click at [727, 356] on div "DSKU" at bounding box center [727, 356] width 656 height 29
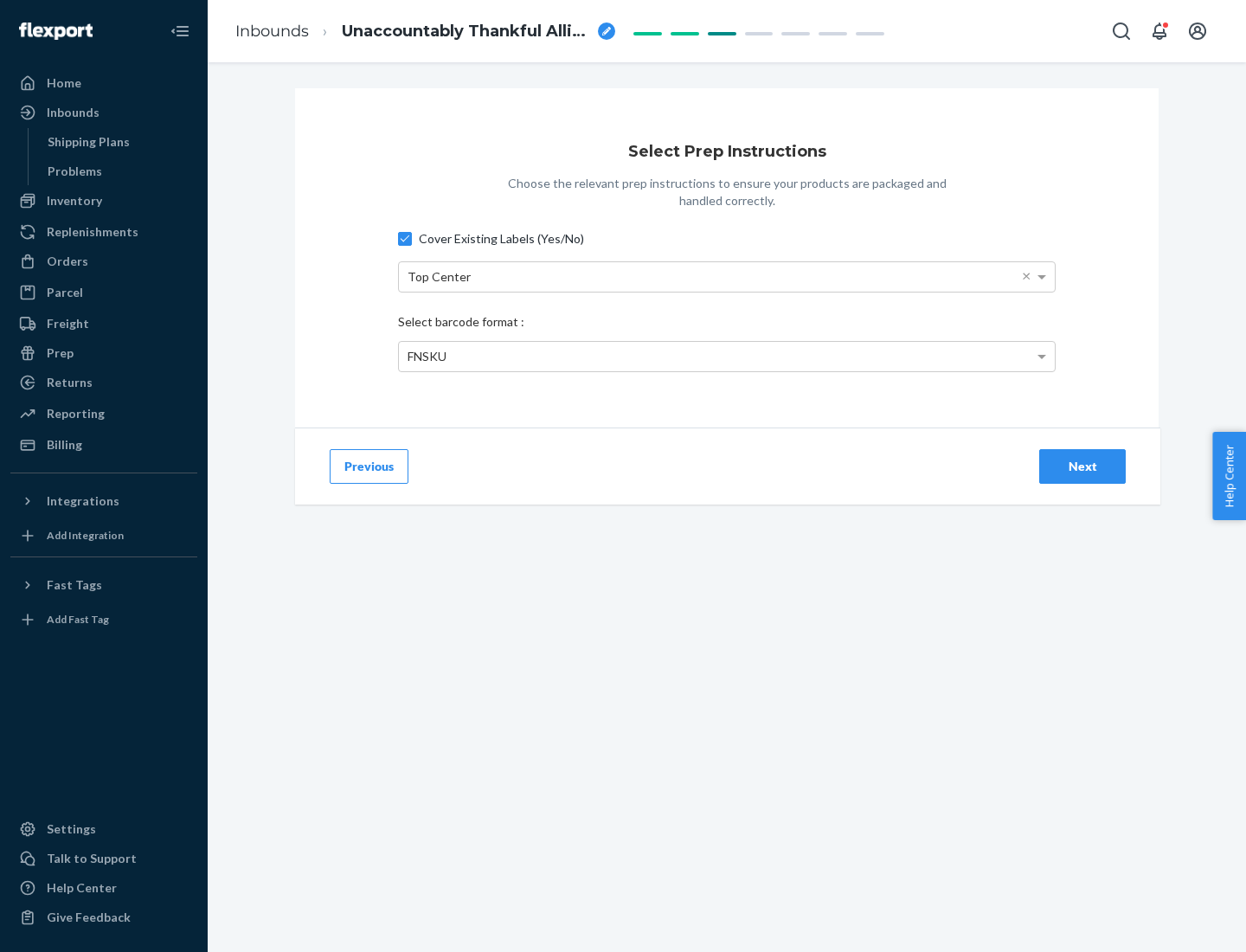
click at [1082, 466] on div "Next" at bounding box center [1082, 467] width 57 height 17
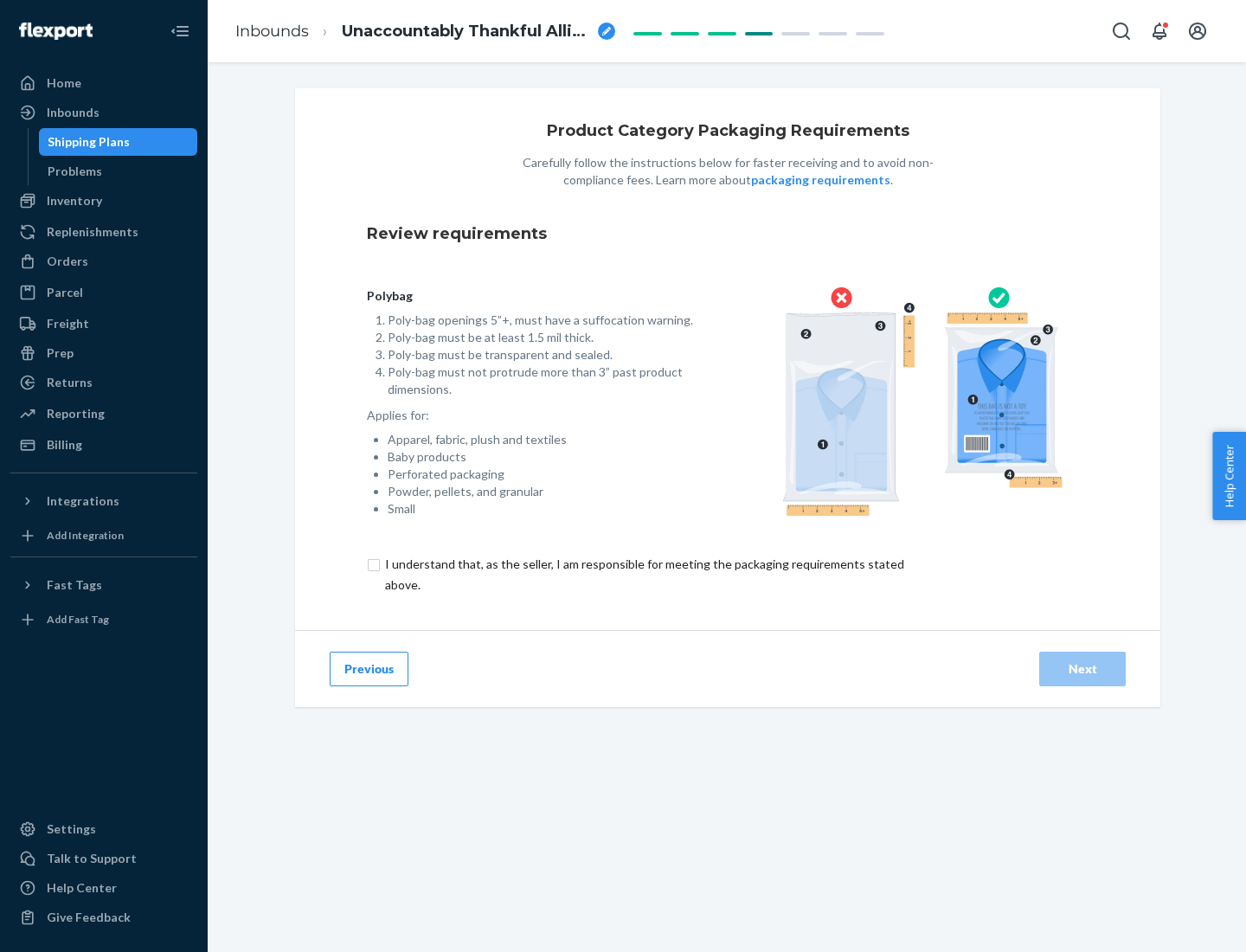
click at [643, 573] on input "checkbox" at bounding box center [655, 574] width 575 height 41
checkbox input "true"
click at [1082, 668] on div "Next" at bounding box center [1082, 669] width 57 height 17
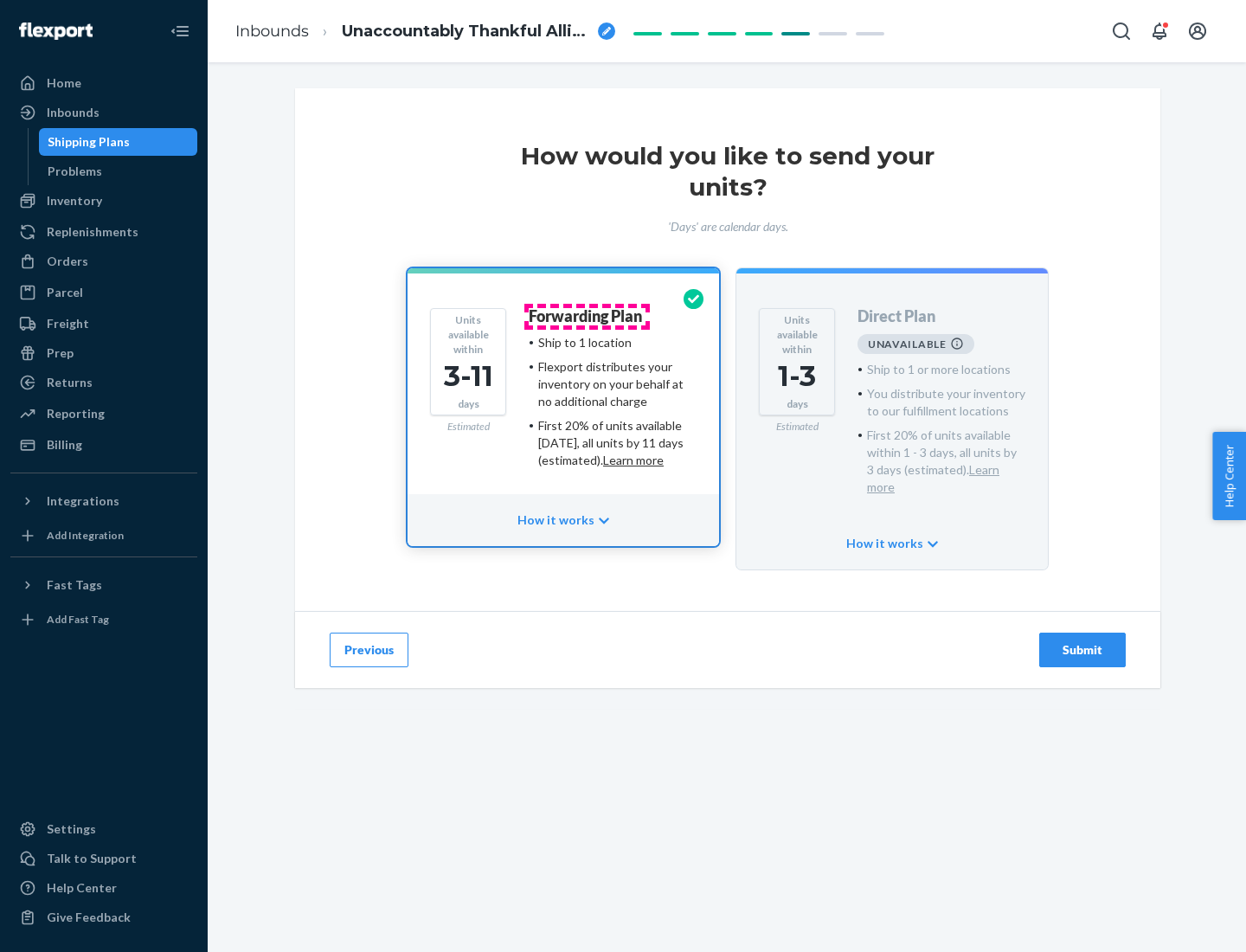
click at [586, 316] on h4 "Forwarding Plan" at bounding box center [585, 317] width 113 height 17
click at [1082, 641] on div "Submit" at bounding box center [1082, 649] width 57 height 17
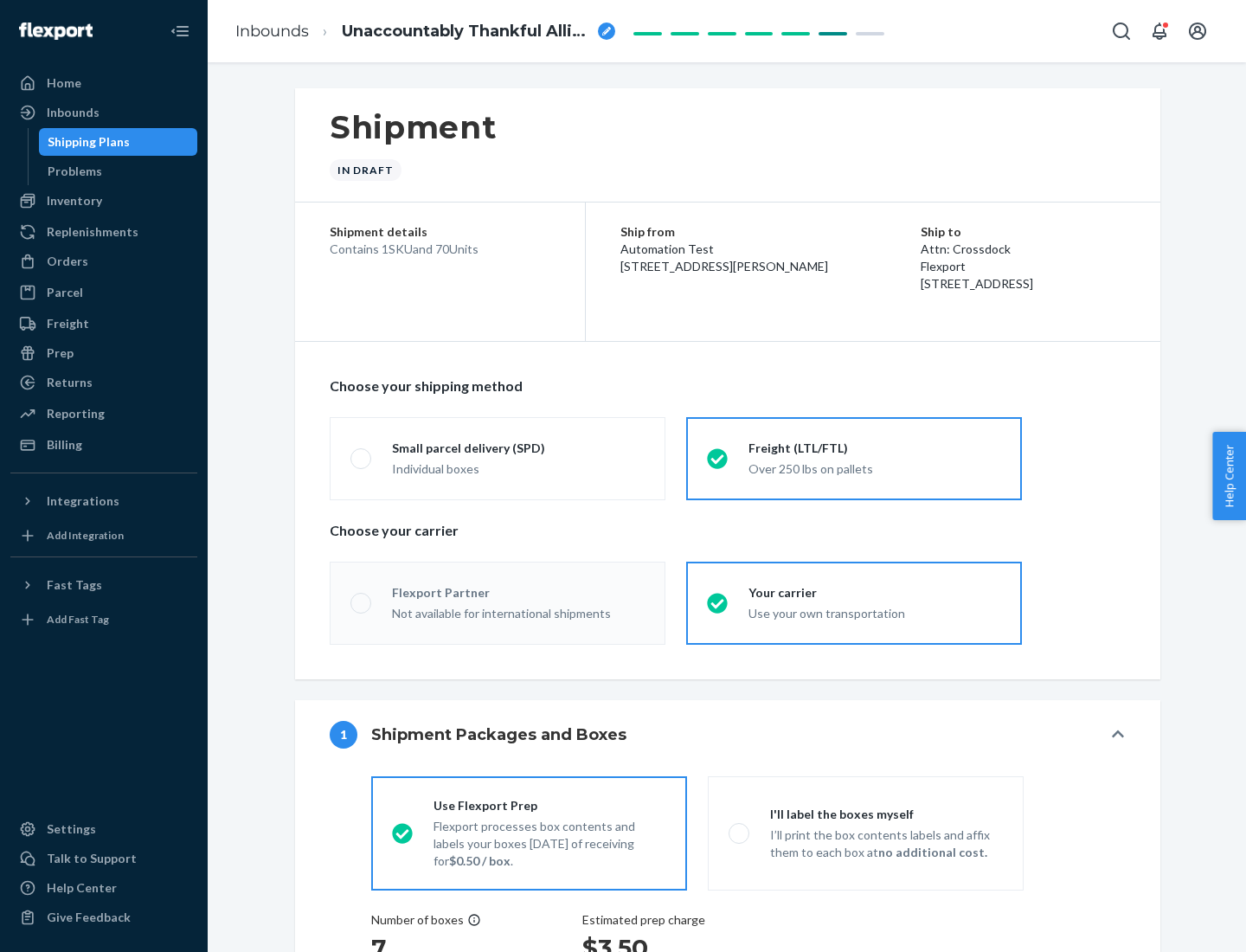
radio input "true"
radio input "false"
radio input "true"
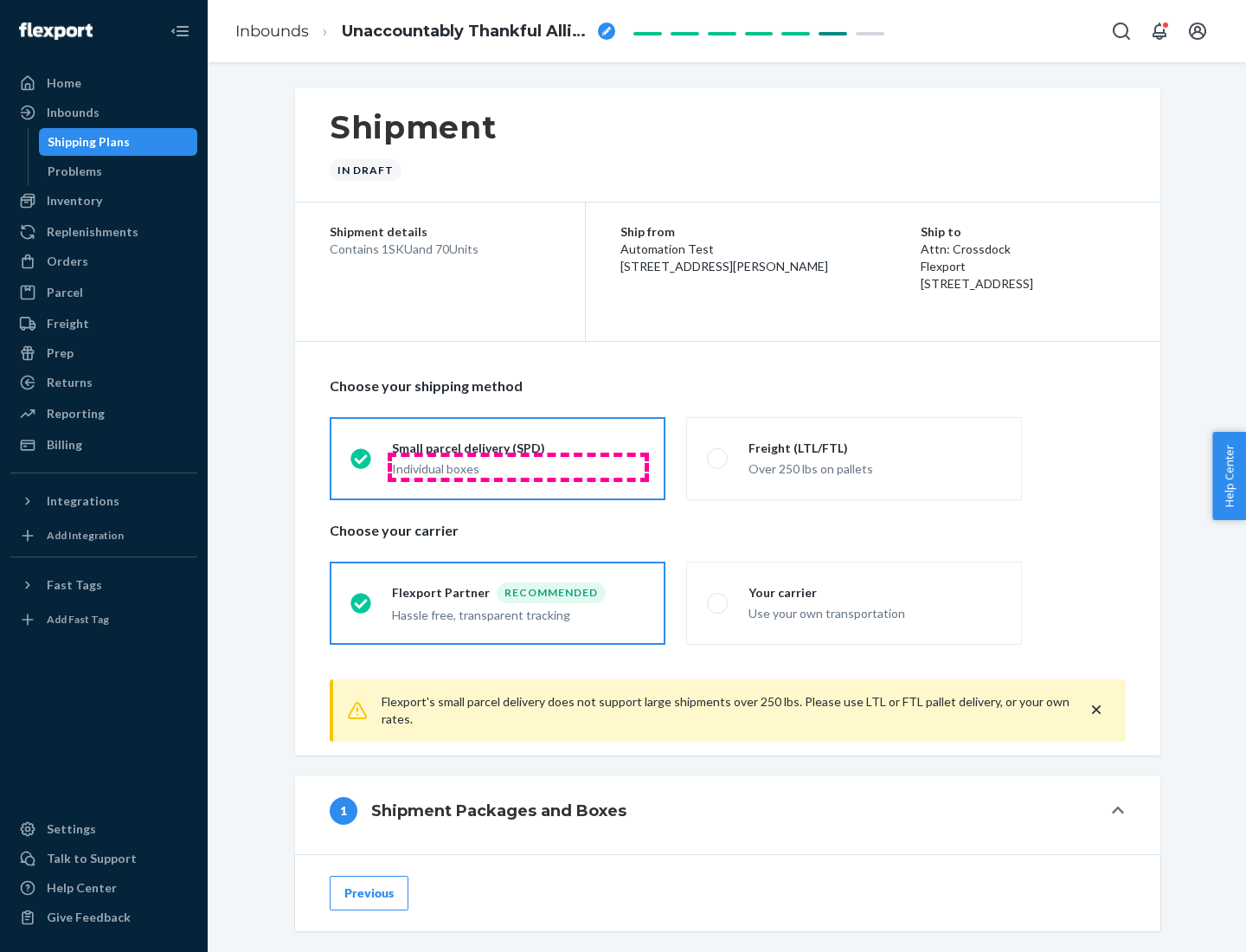
click at [518, 467] on div "Individual boxes" at bounding box center [518, 469] width 253 height 17
click at [362, 464] on input "Small parcel delivery (SPD) Individual boxes" at bounding box center [356, 458] width 11 height 11
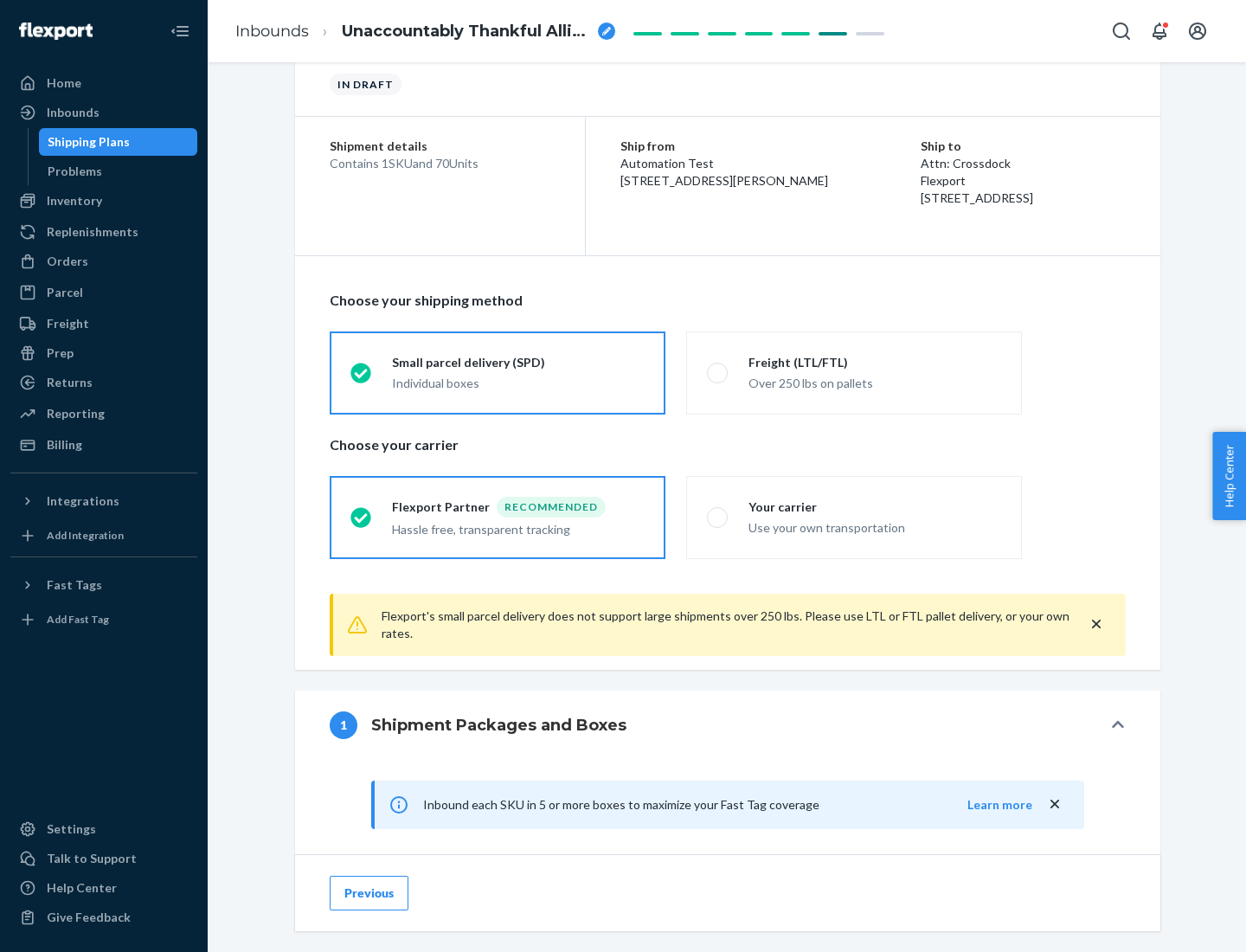
click at [875, 506] on div "Your carrier" at bounding box center [875, 507] width 253 height 17
click at [719, 512] on input "Your carrier Use your own transportation" at bounding box center [713, 517] width 11 height 11
radio input "true"
radio input "false"
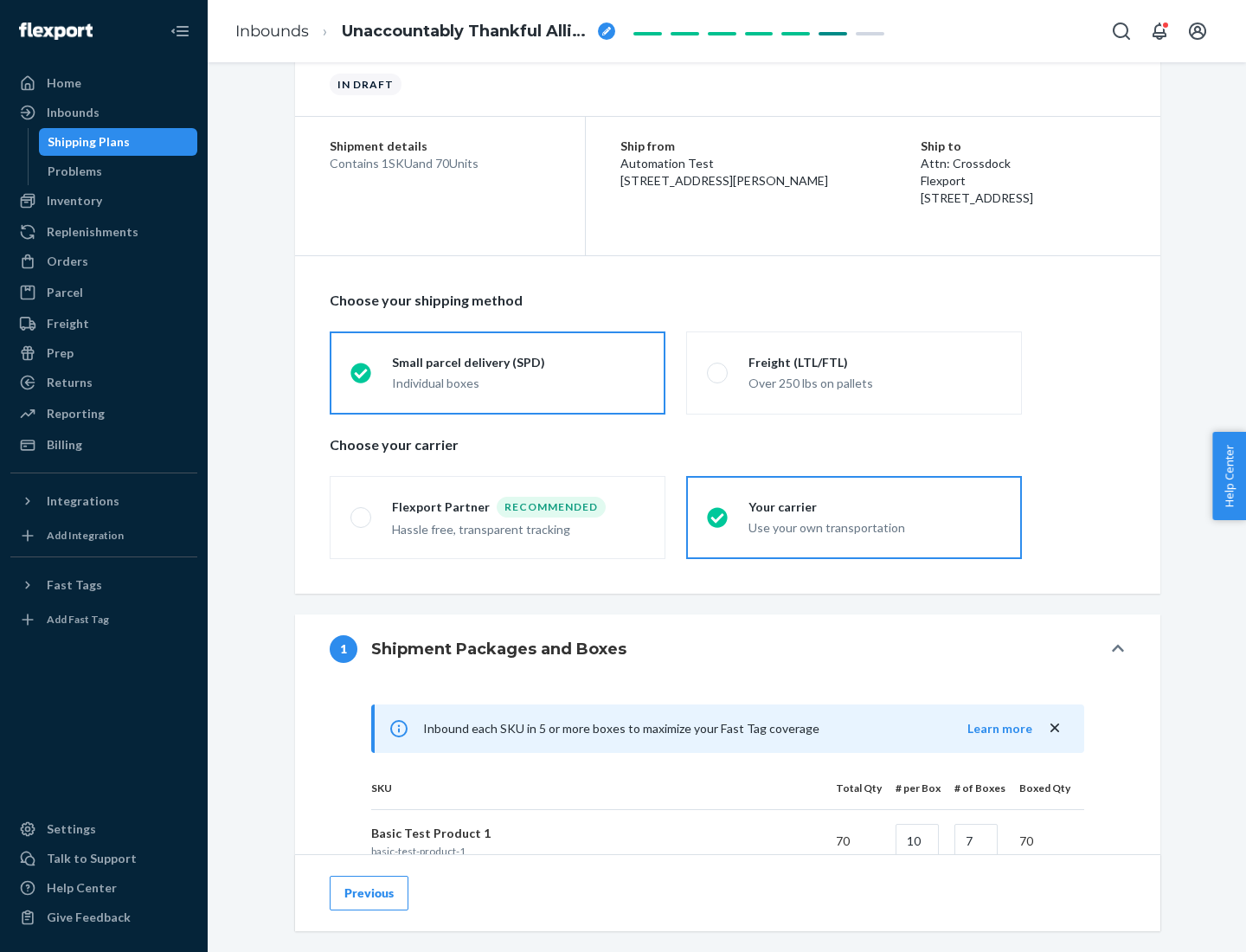
scroll to position [420, 0]
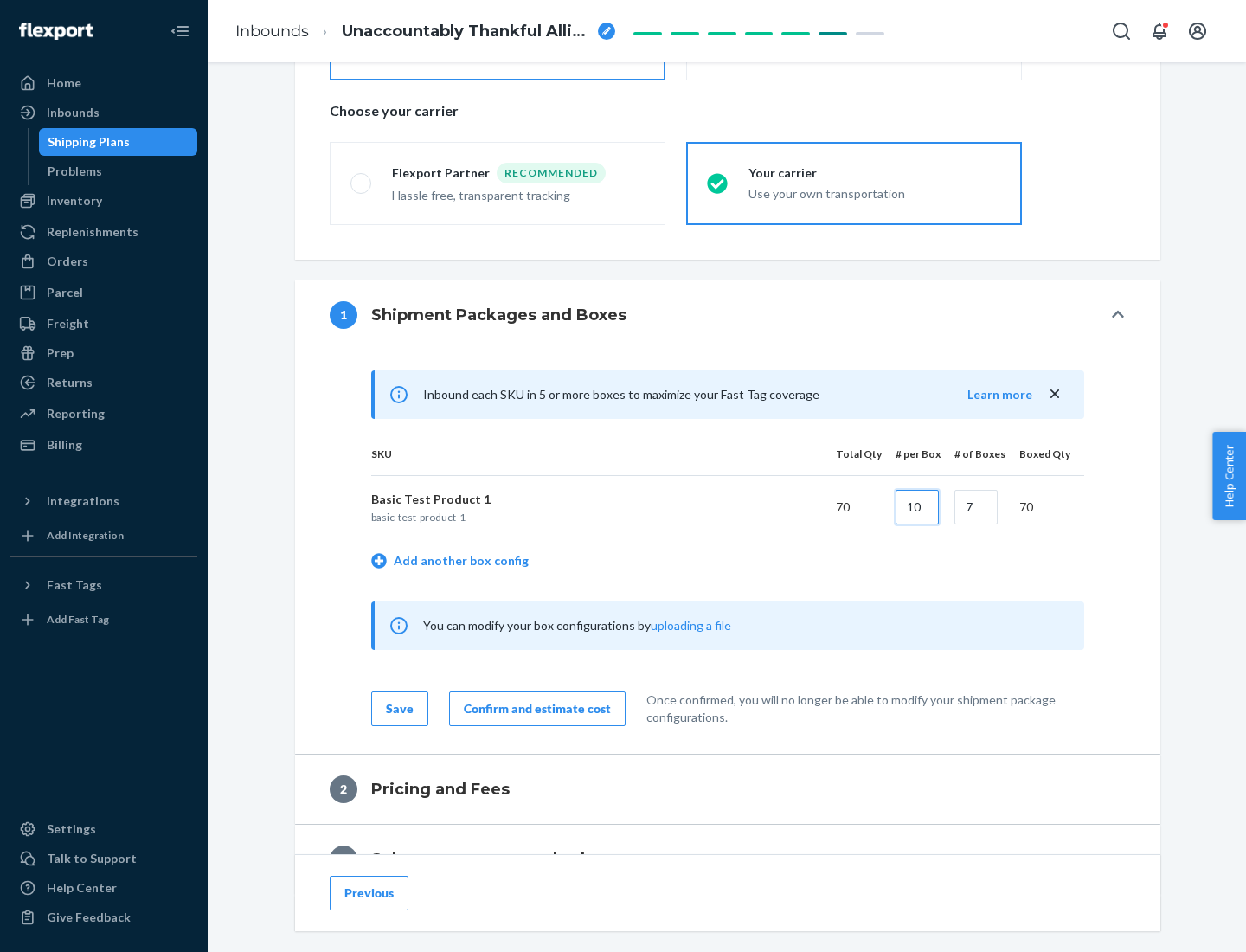
type input "10"
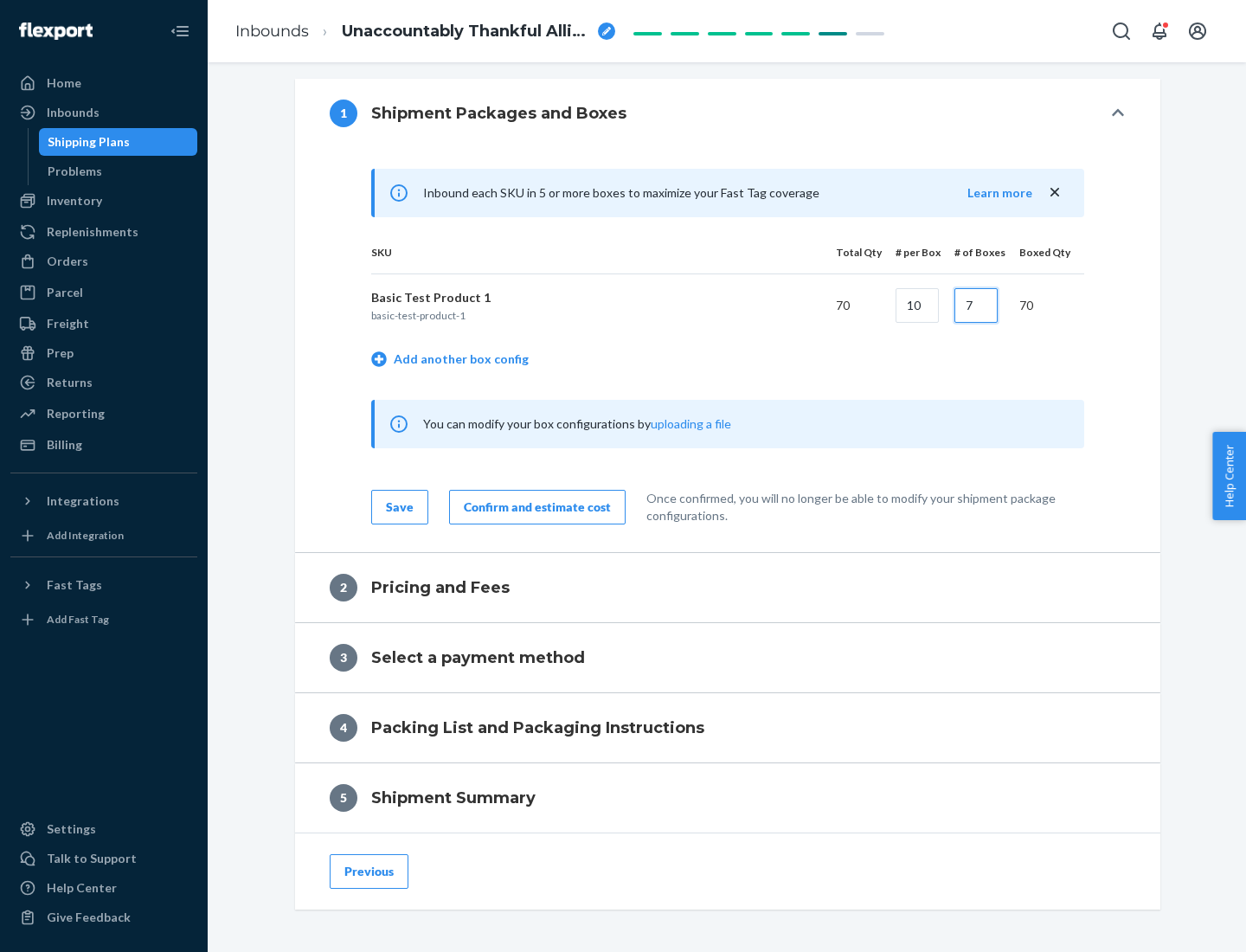
type input "7"
click at [534, 506] on div "Confirm and estimate cost" at bounding box center [537, 507] width 147 height 17
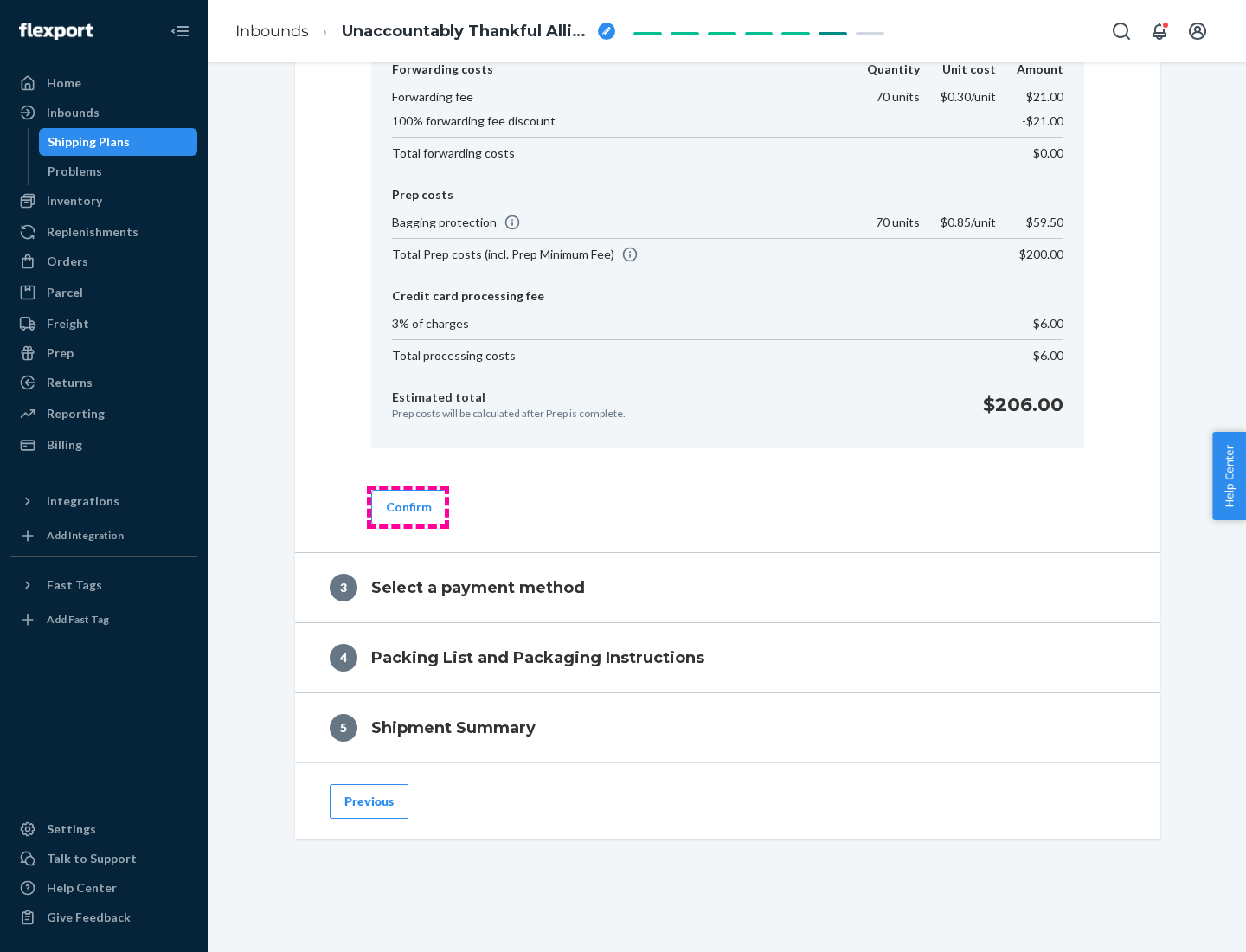
click at [408, 506] on button "Confirm" at bounding box center [408, 507] width 75 height 35
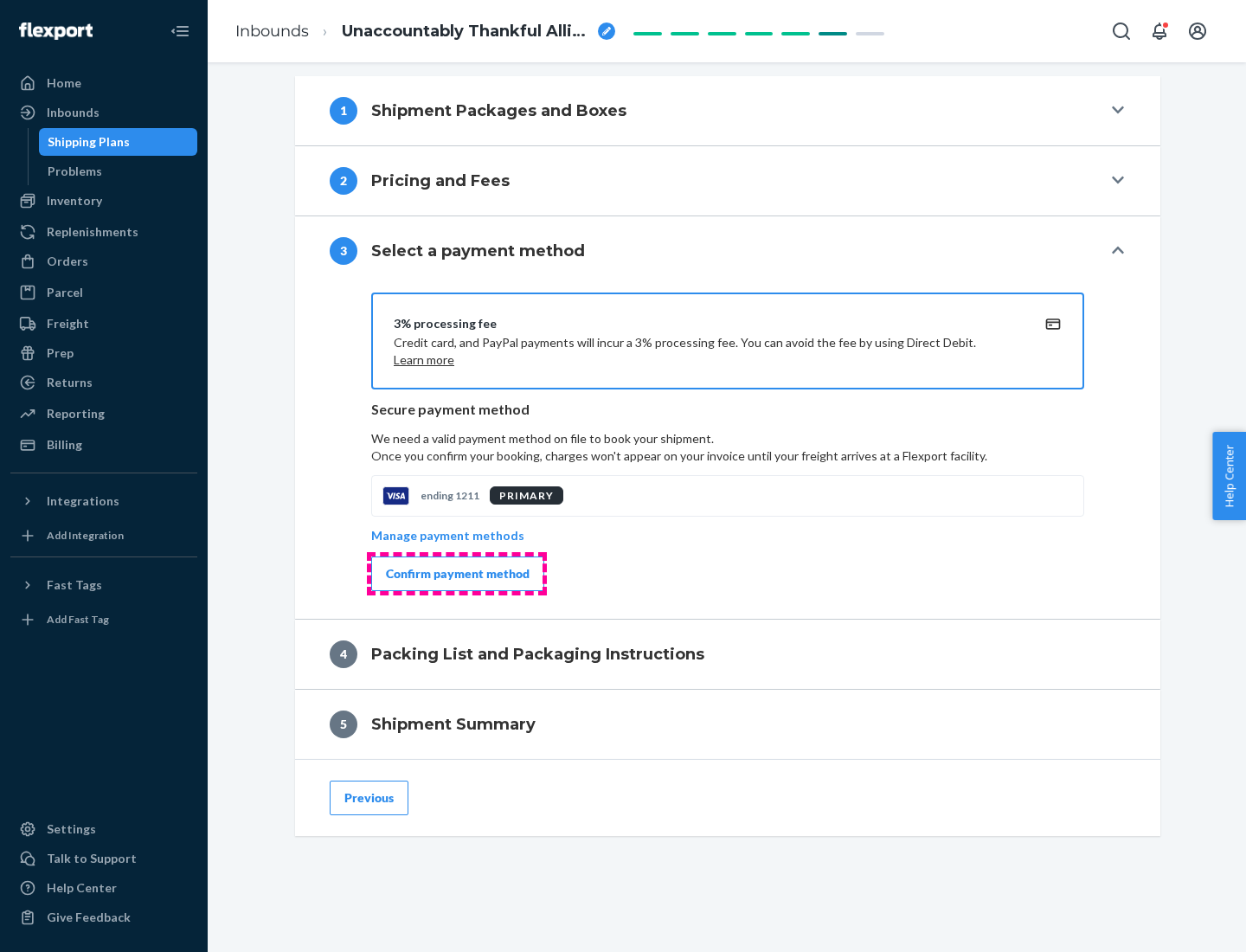
click at [456, 573] on div "Confirm payment method" at bounding box center [457, 573] width 143 height 17
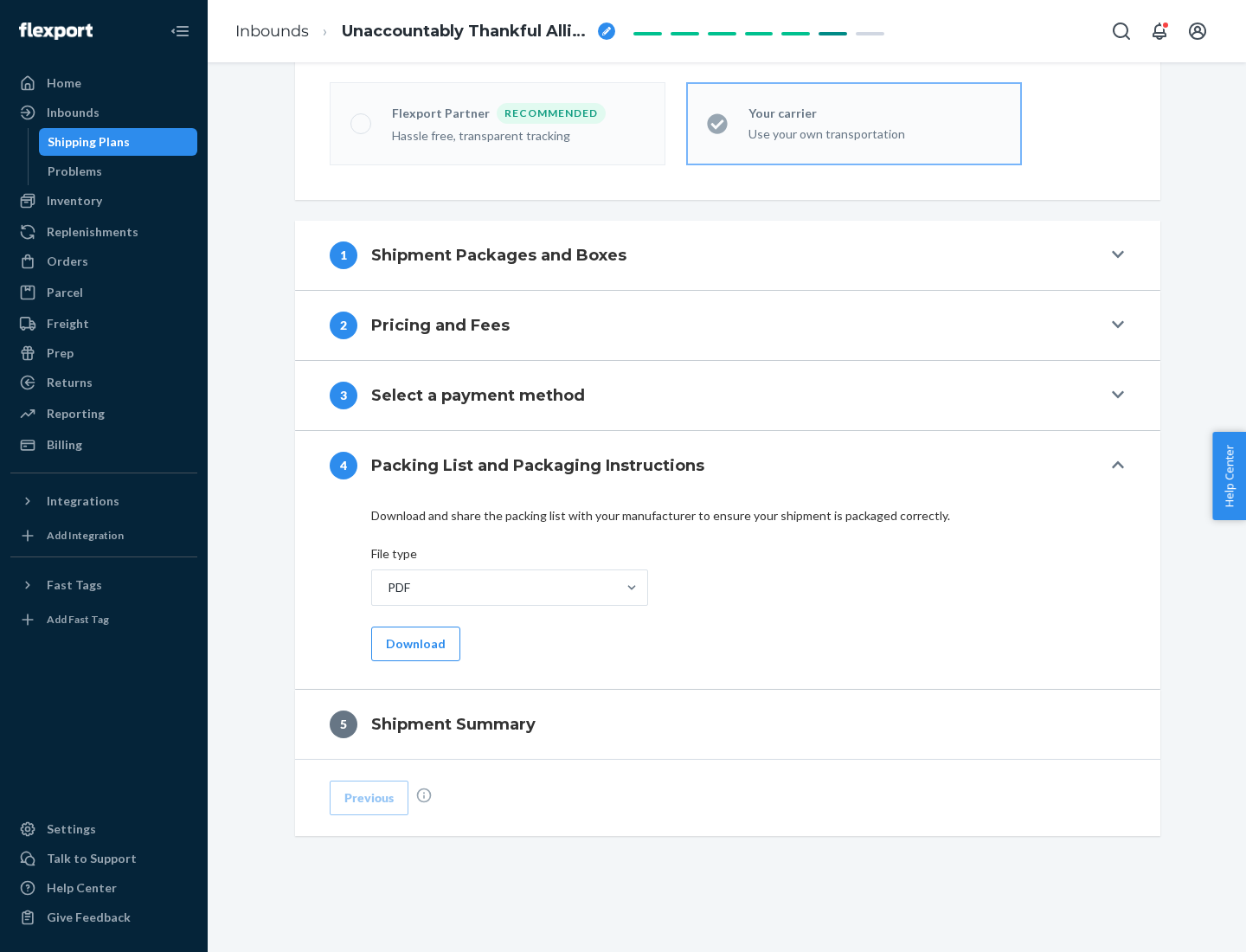
scroll to position [480, 0]
click at [414, 643] on button "Download" at bounding box center [415, 644] width 89 height 35
